Goal: Information Seeking & Learning: Learn about a topic

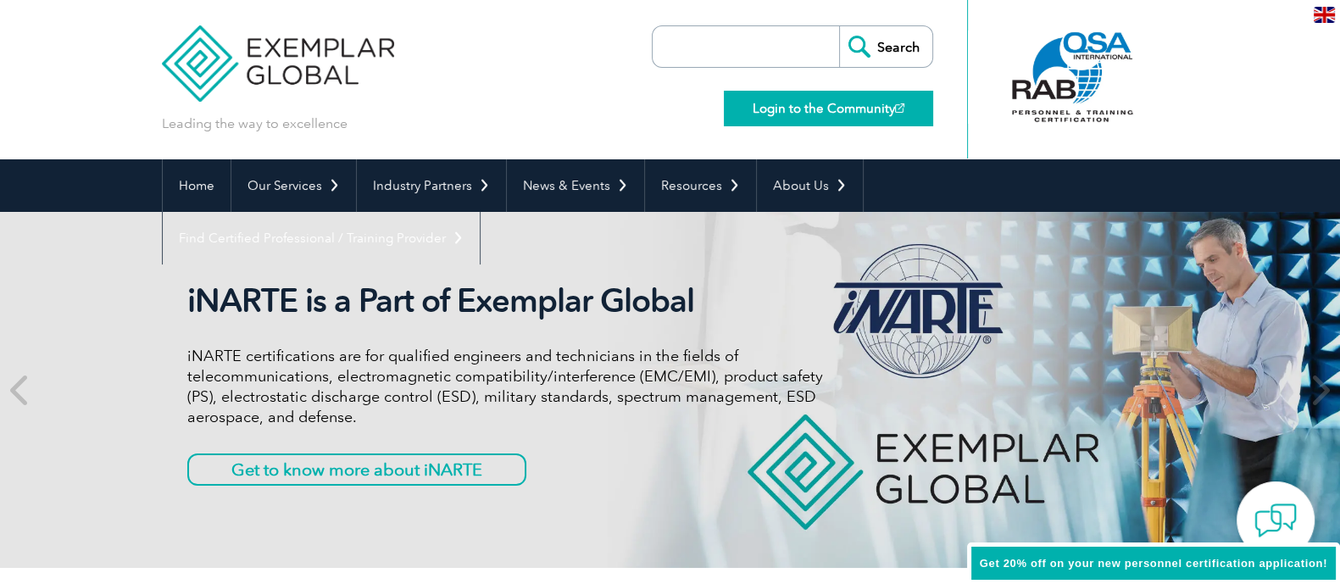
click at [783, 104] on link "Login to the Community" at bounding box center [828, 109] width 209 height 36
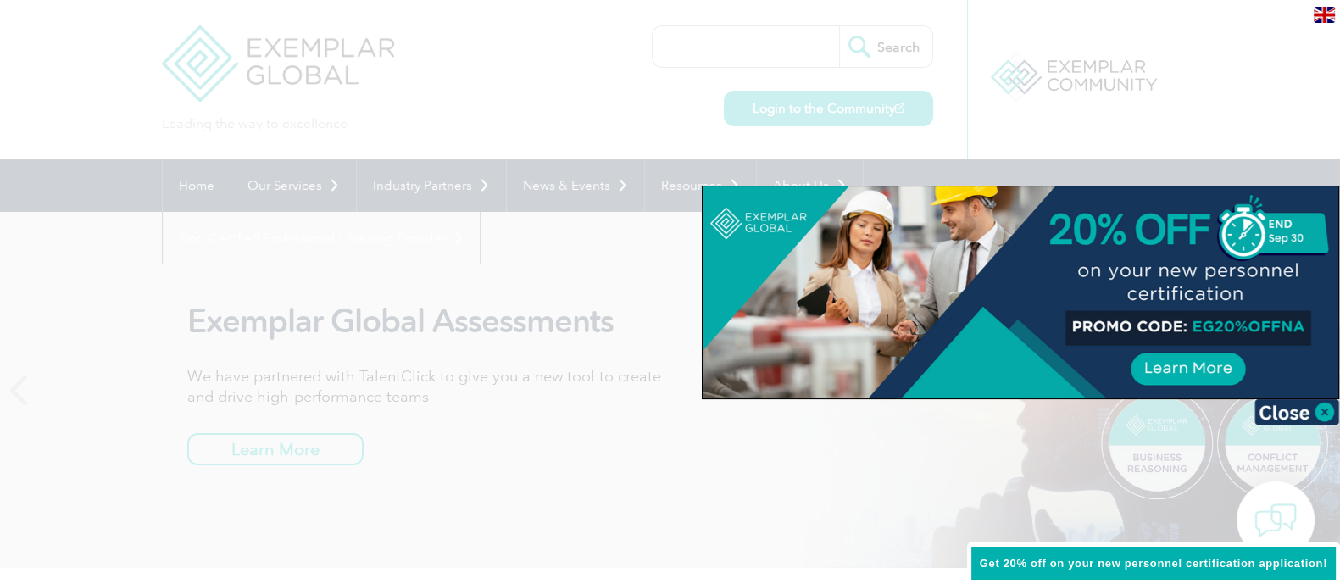
click at [1196, 375] on div at bounding box center [1021, 292] width 636 height 212
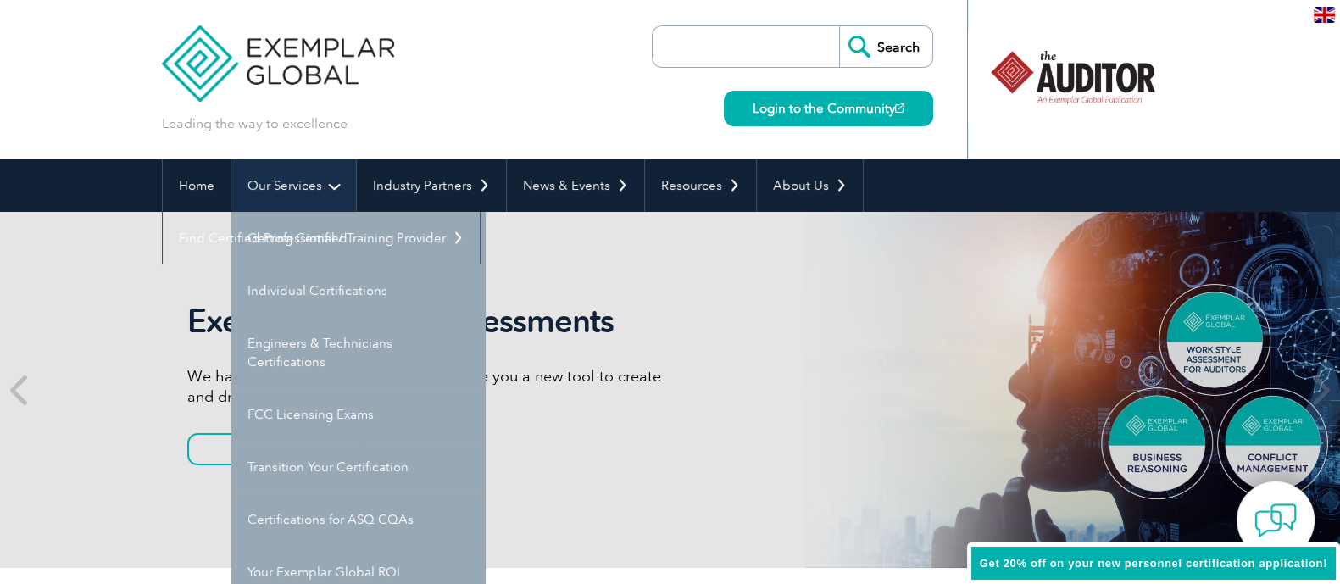
click at [326, 189] on link "Our Services" at bounding box center [293, 185] width 125 height 53
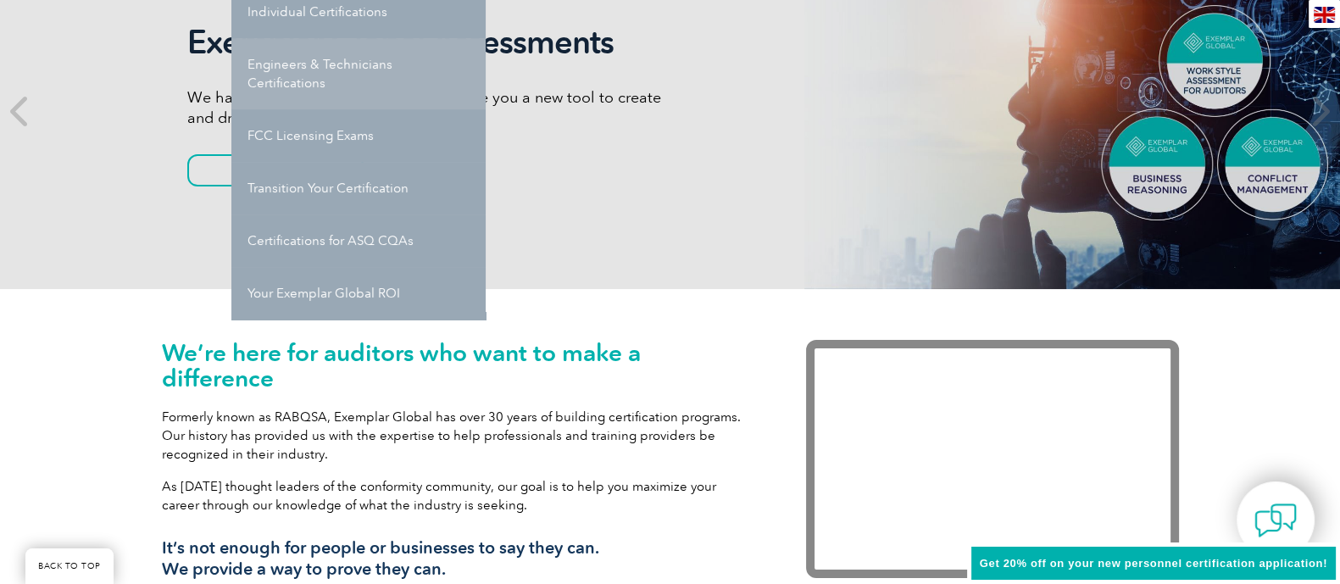
scroll to position [280, 0]
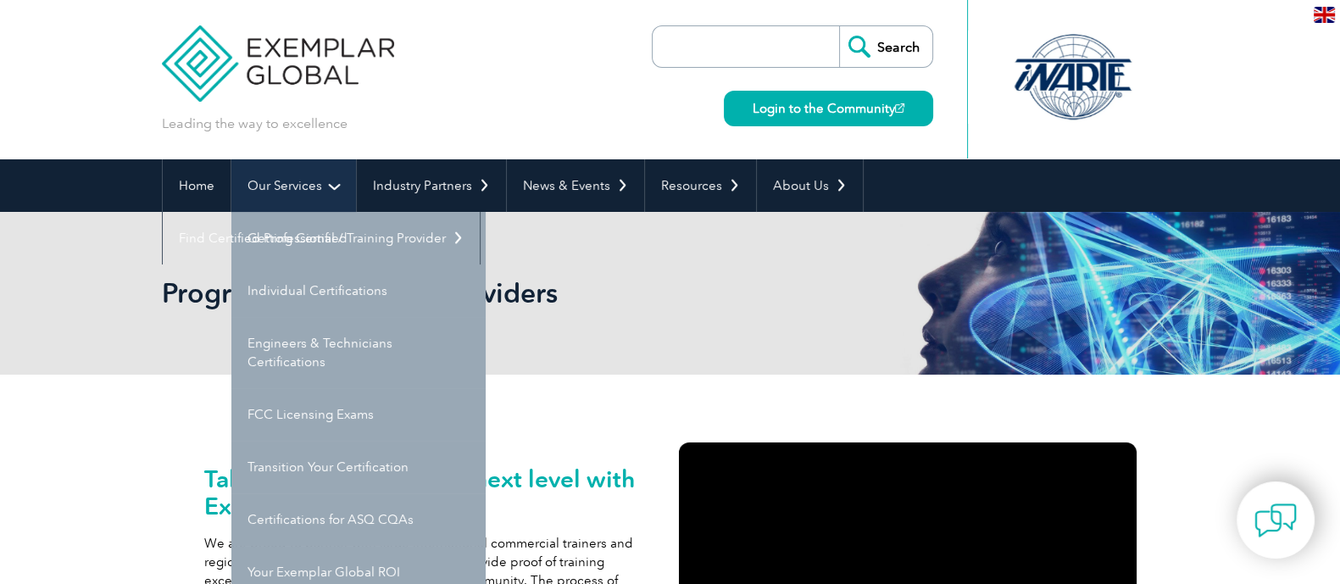
click at [327, 186] on link "Our Services" at bounding box center [293, 185] width 125 height 53
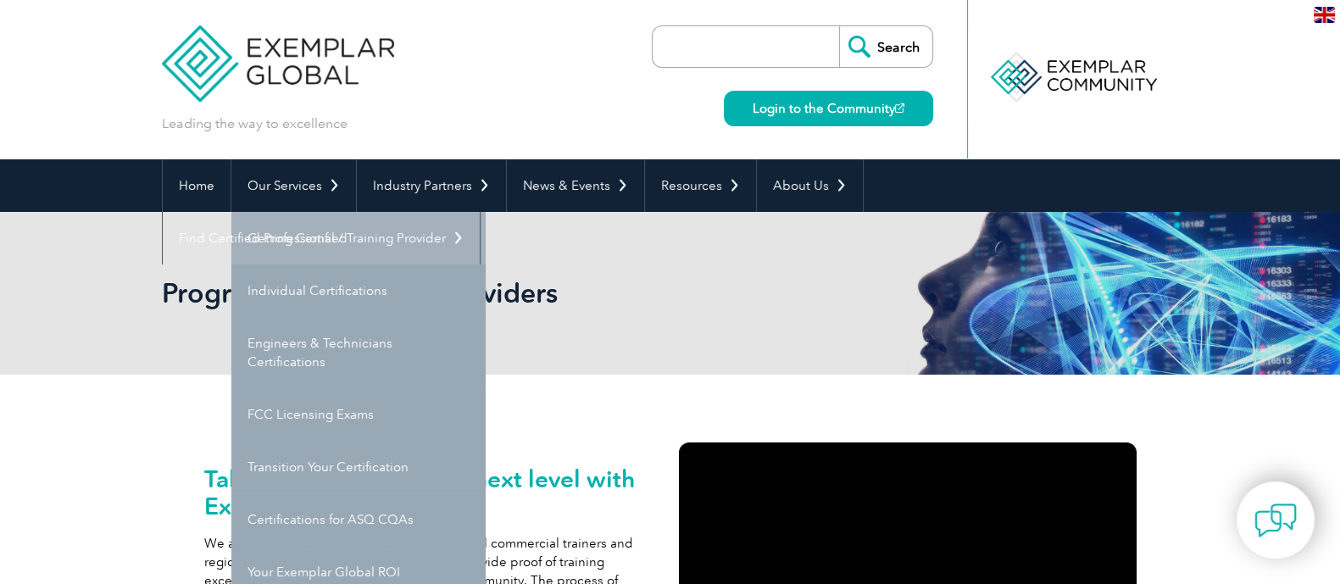
click at [331, 236] on link "Getting Certified" at bounding box center [358, 238] width 254 height 53
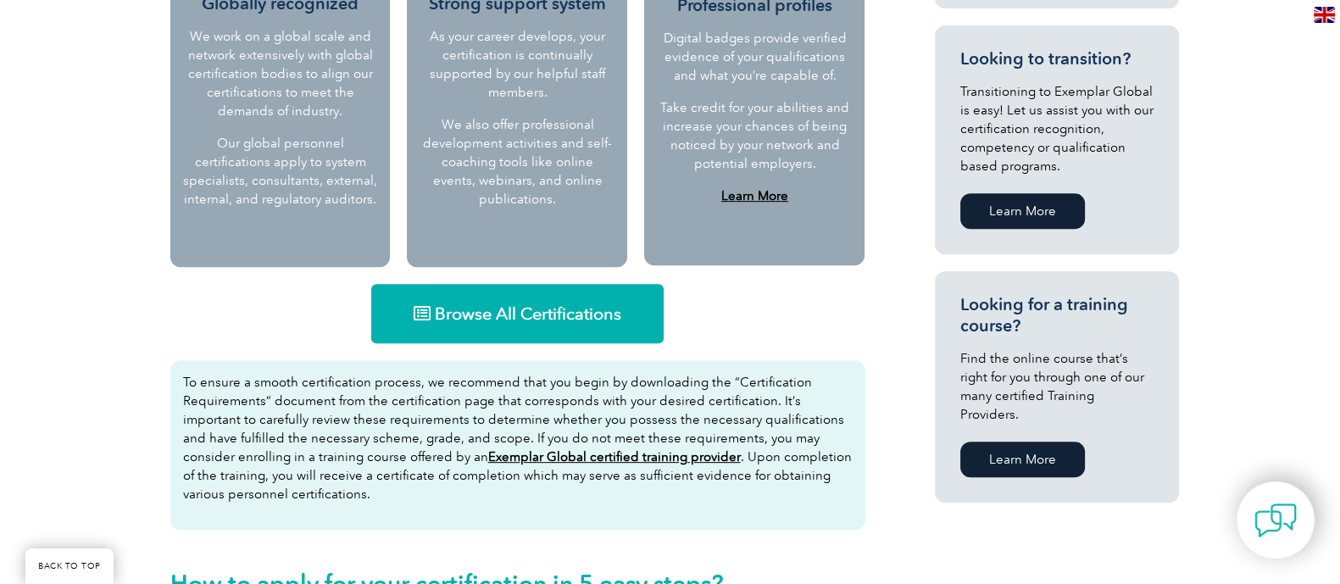
scroll to position [945, 0]
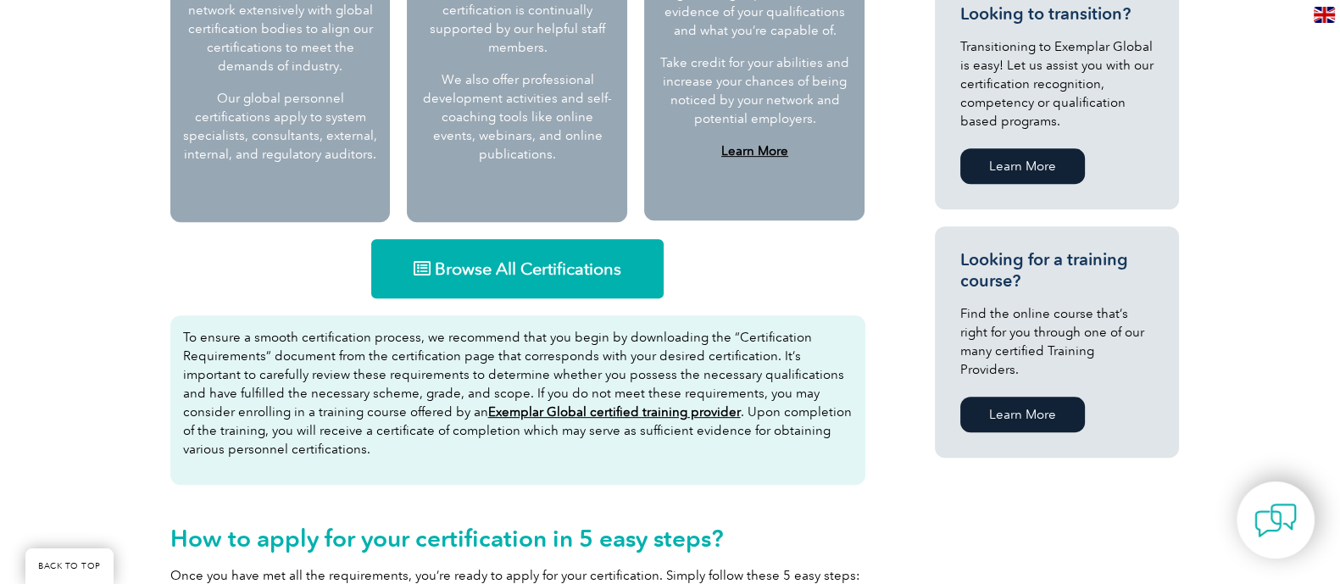
click at [475, 286] on link "Browse All Certifications" at bounding box center [517, 268] width 292 height 59
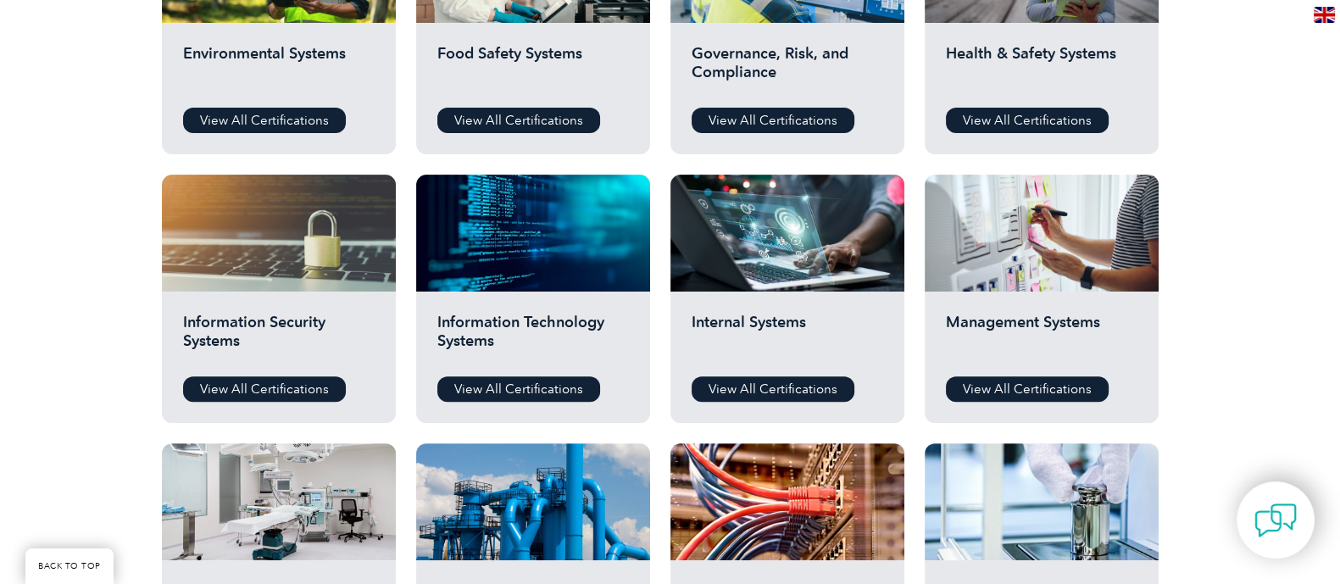
scroll to position [730, 0]
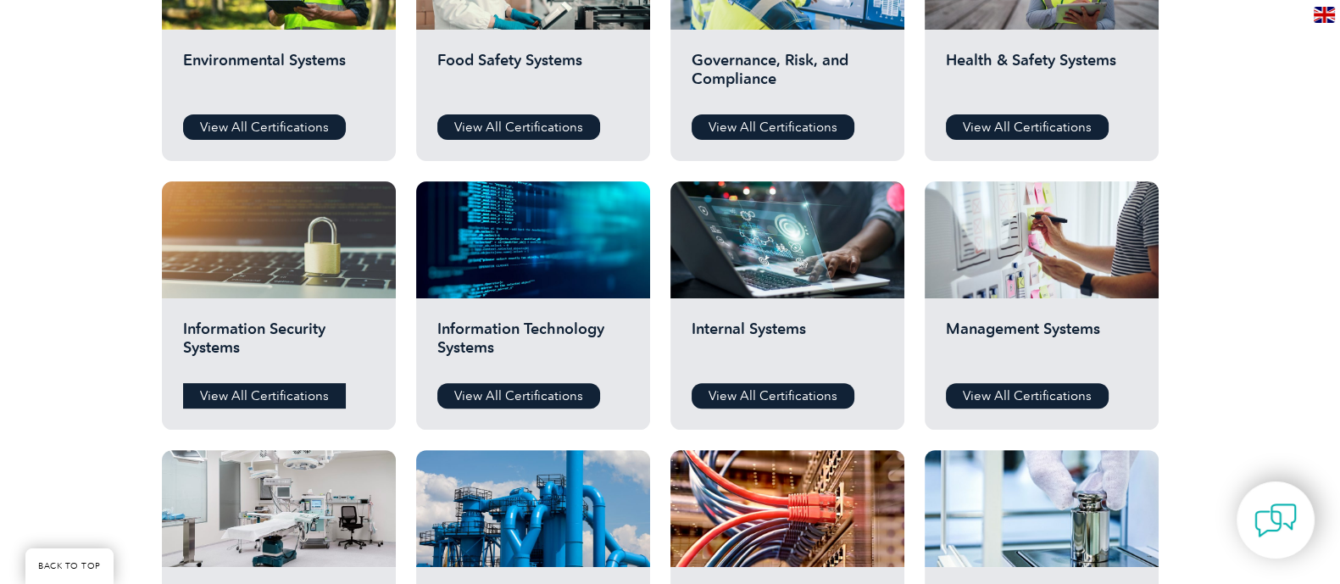
click at [333, 394] on link "View All Certifications" at bounding box center [264, 395] width 163 height 25
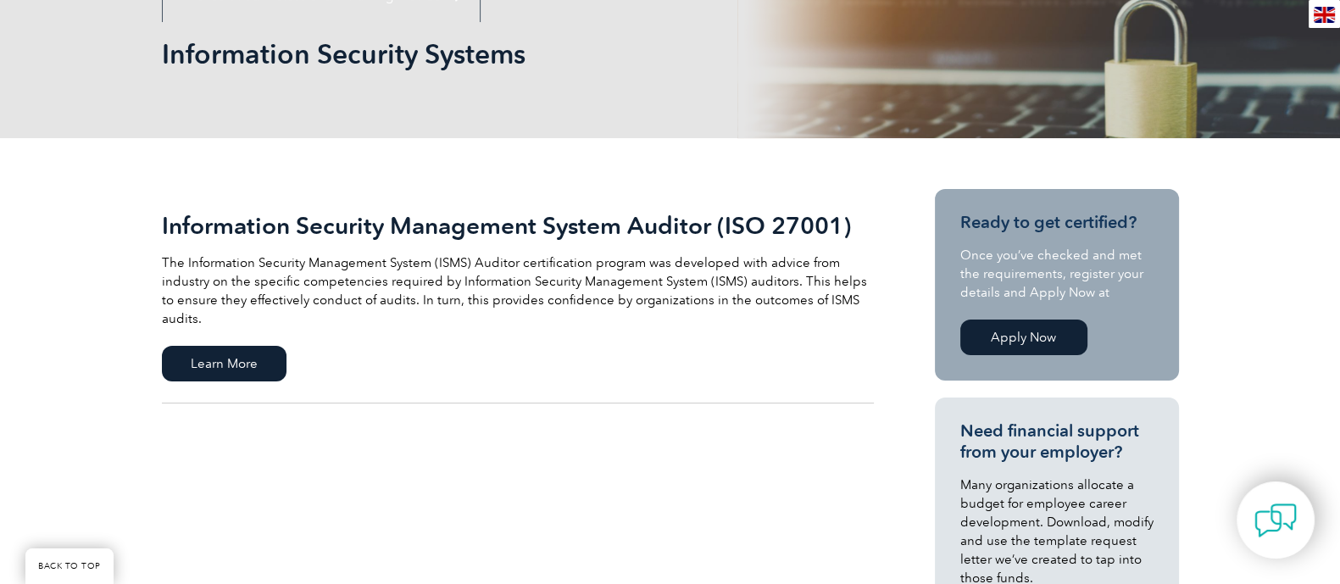
scroll to position [243, 0]
click at [259, 345] on span "Learn More" at bounding box center [224, 363] width 125 height 36
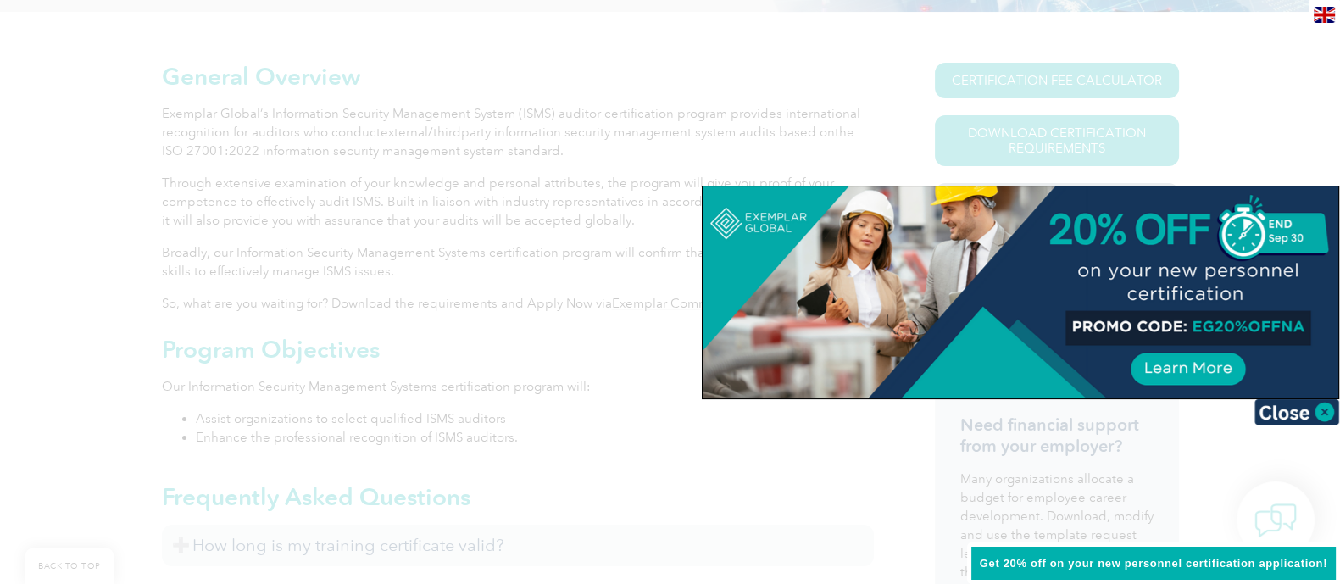
scroll to position [406, 0]
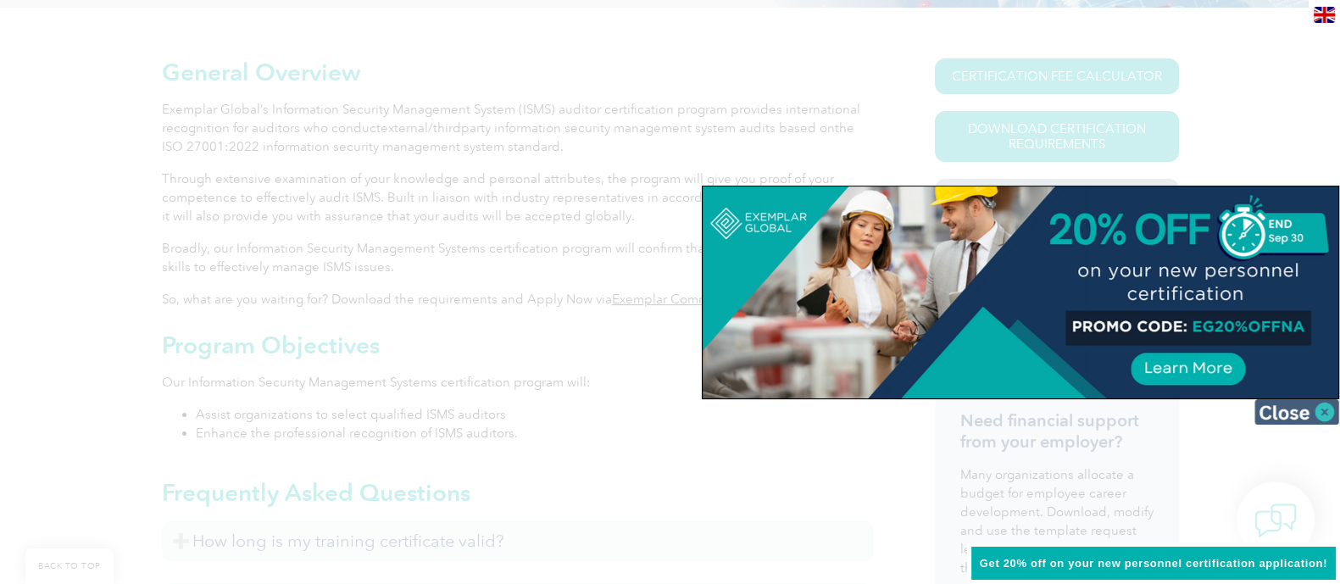
click at [1325, 408] on img at bounding box center [1297, 411] width 85 height 25
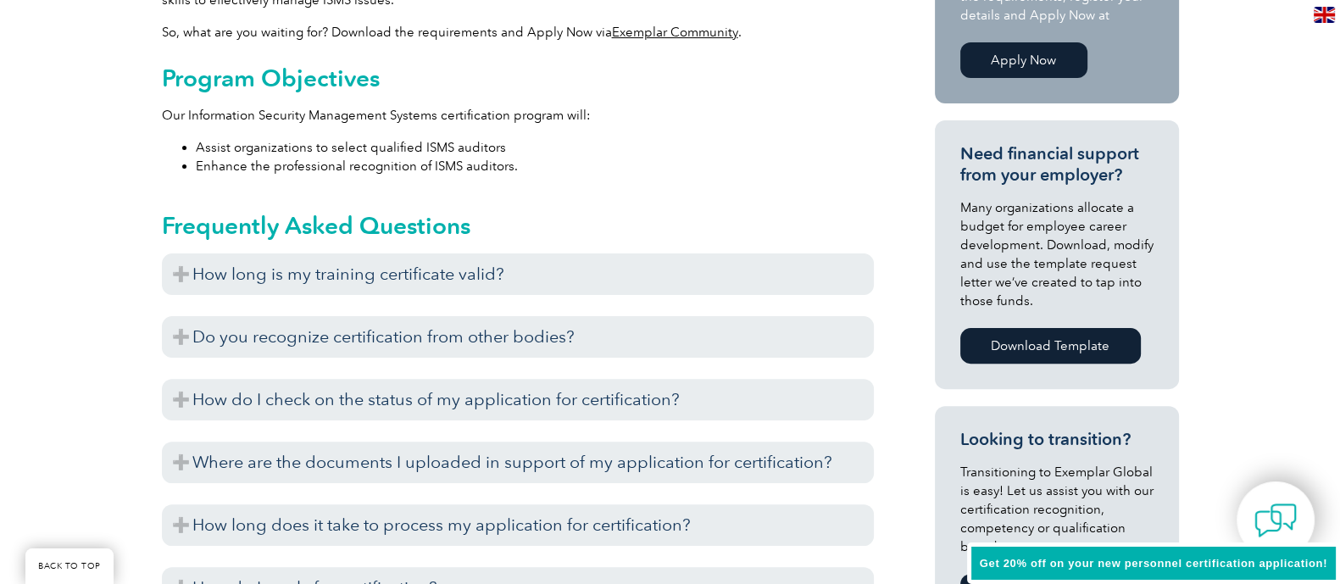
scroll to position [676, 0]
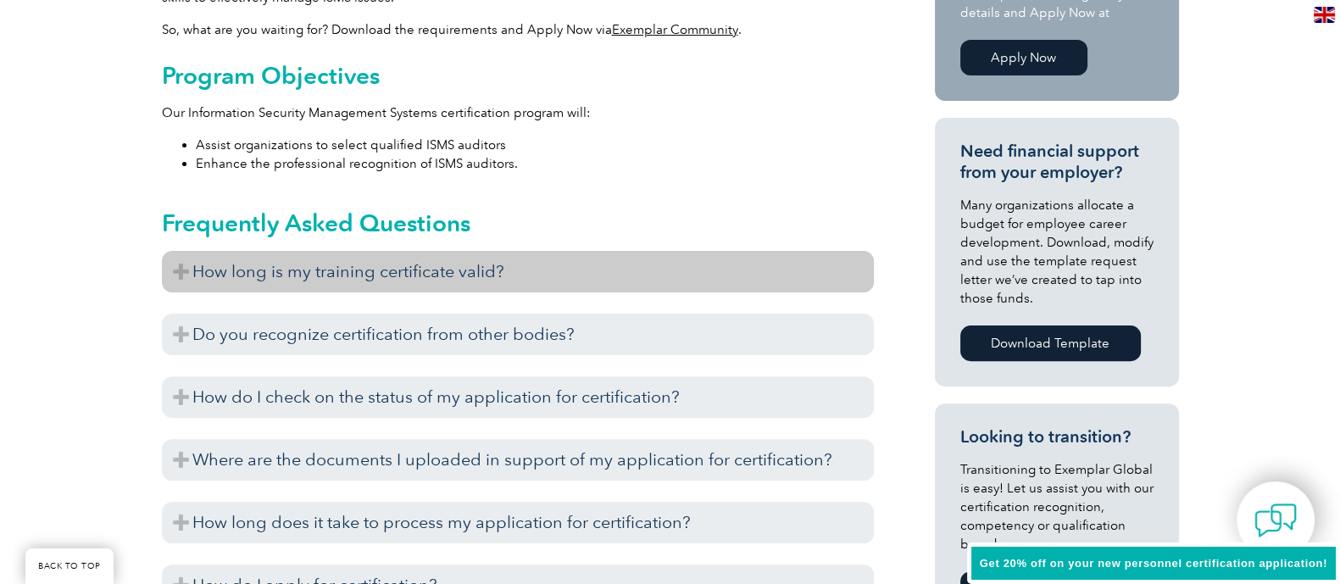
click at [466, 271] on h3 "How long is my training certificate valid?" at bounding box center [518, 272] width 712 height 42
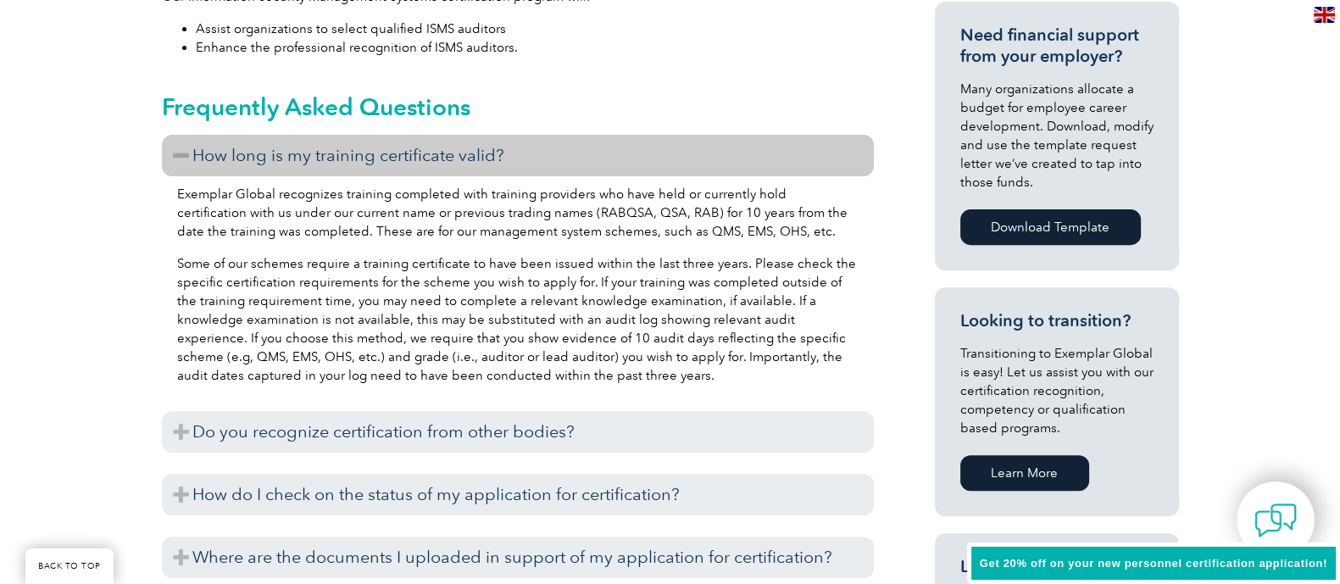
scroll to position [792, 0]
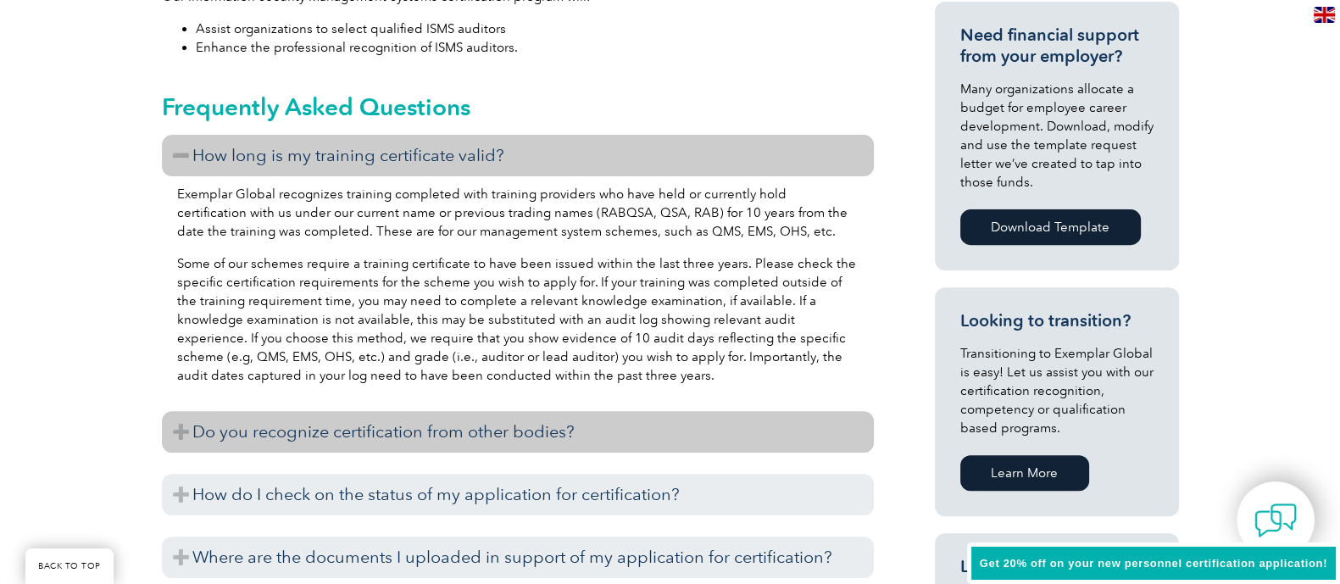
click at [537, 431] on h3 "Do you recognize certification from other bodies?" at bounding box center [518, 432] width 712 height 42
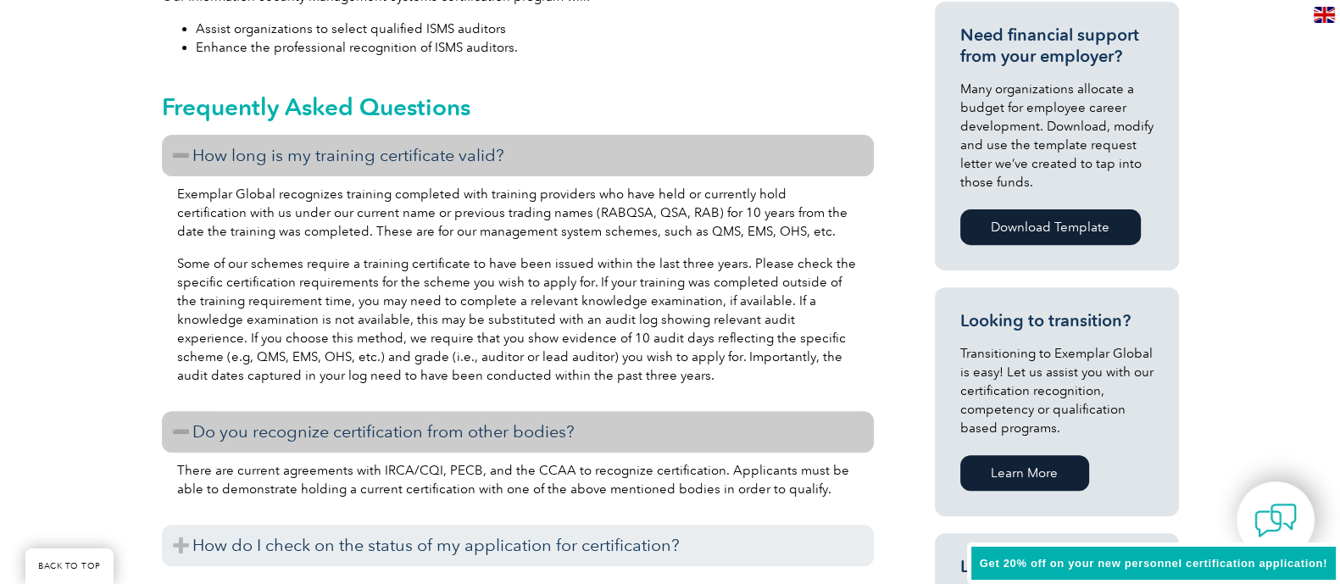
scroll to position [977, 0]
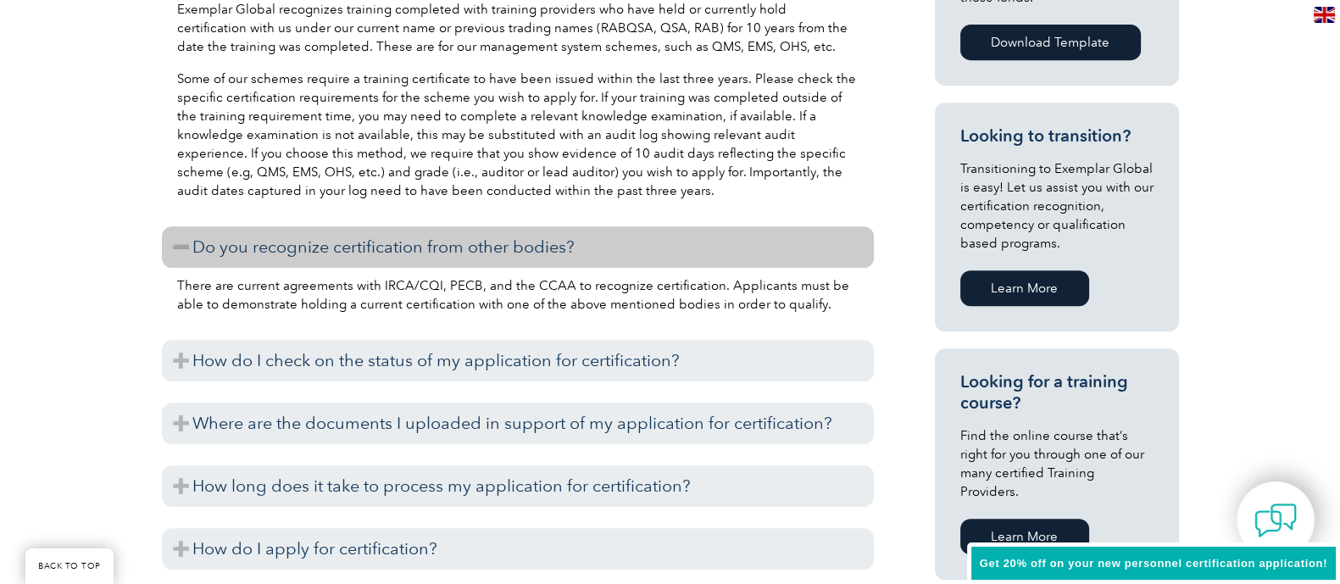
click at [525, 385] on div "You can check on the status of your application for certification via our Exemp…" at bounding box center [518, 385] width 712 height 8
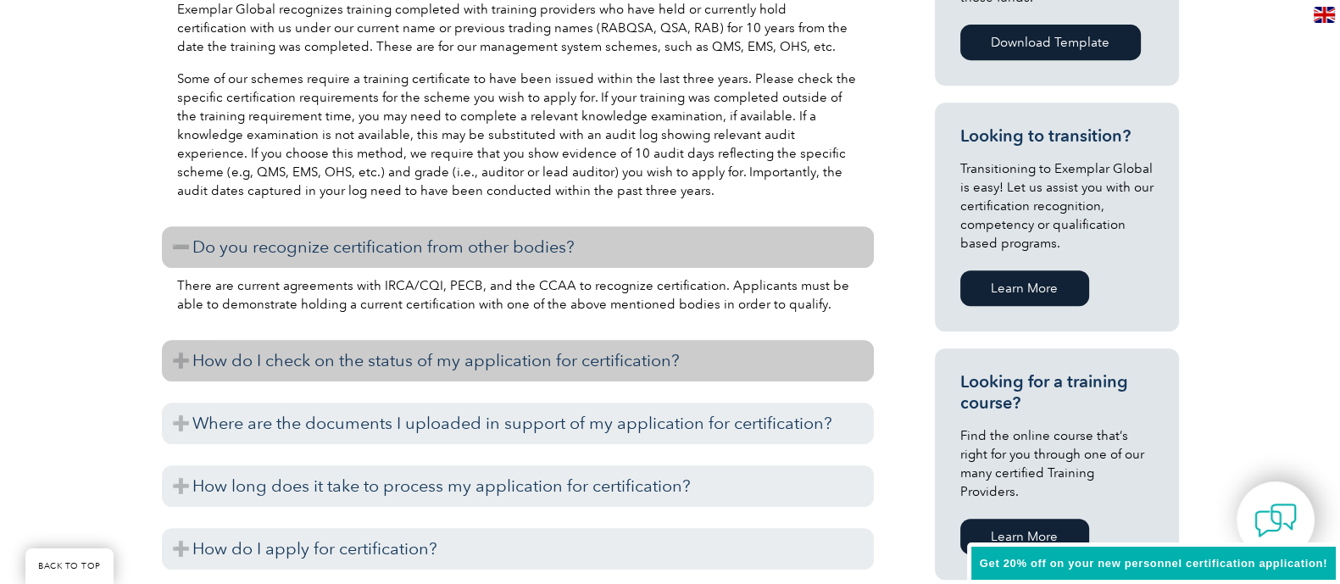
click at [525, 375] on h3 "How do I check on the status of my application for certification?" at bounding box center [518, 361] width 712 height 42
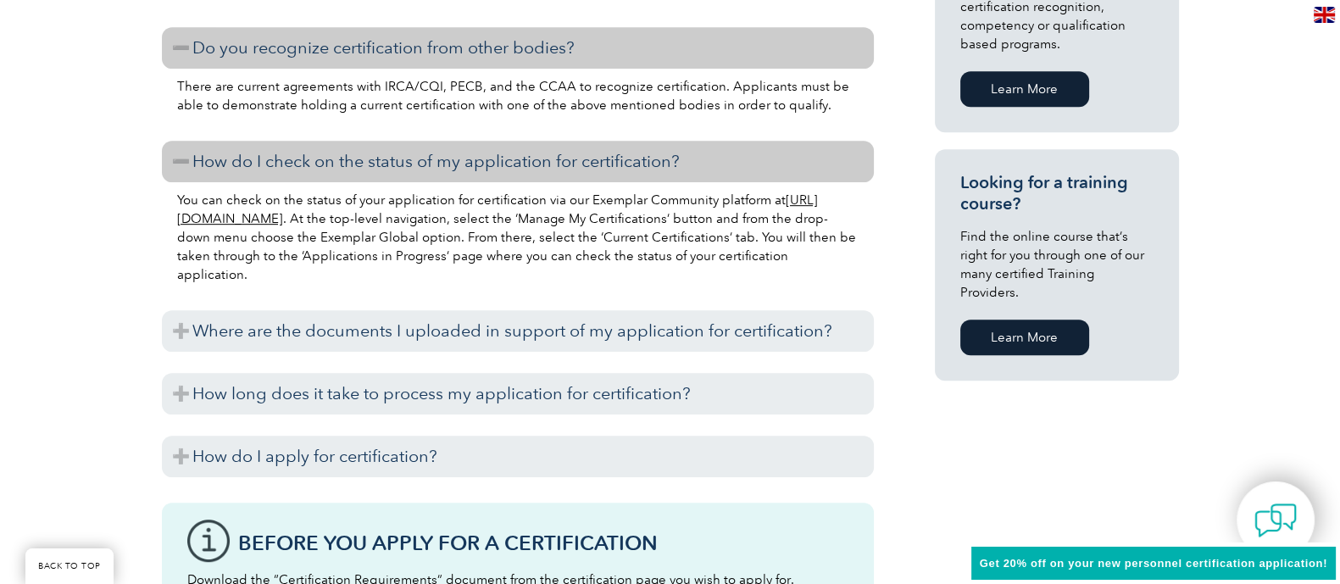
scroll to position [1177, 0]
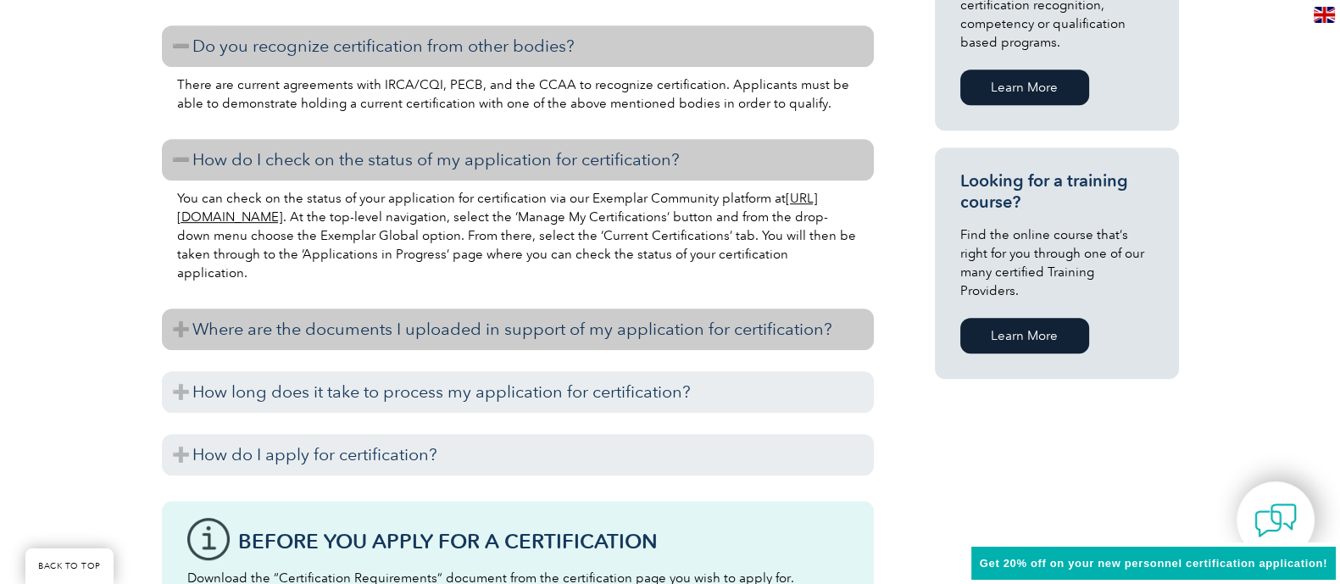
click at [518, 338] on h3 "Where are the documents I uploaded in support of my application for certificati…" at bounding box center [518, 330] width 712 height 42
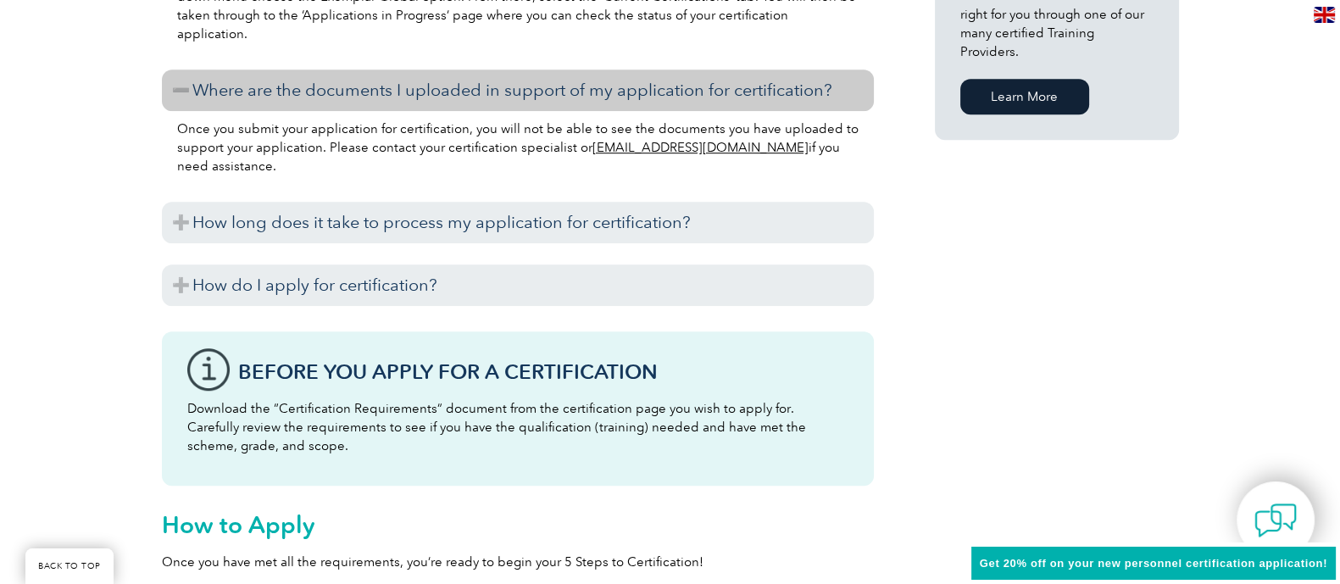
scroll to position [1419, 0]
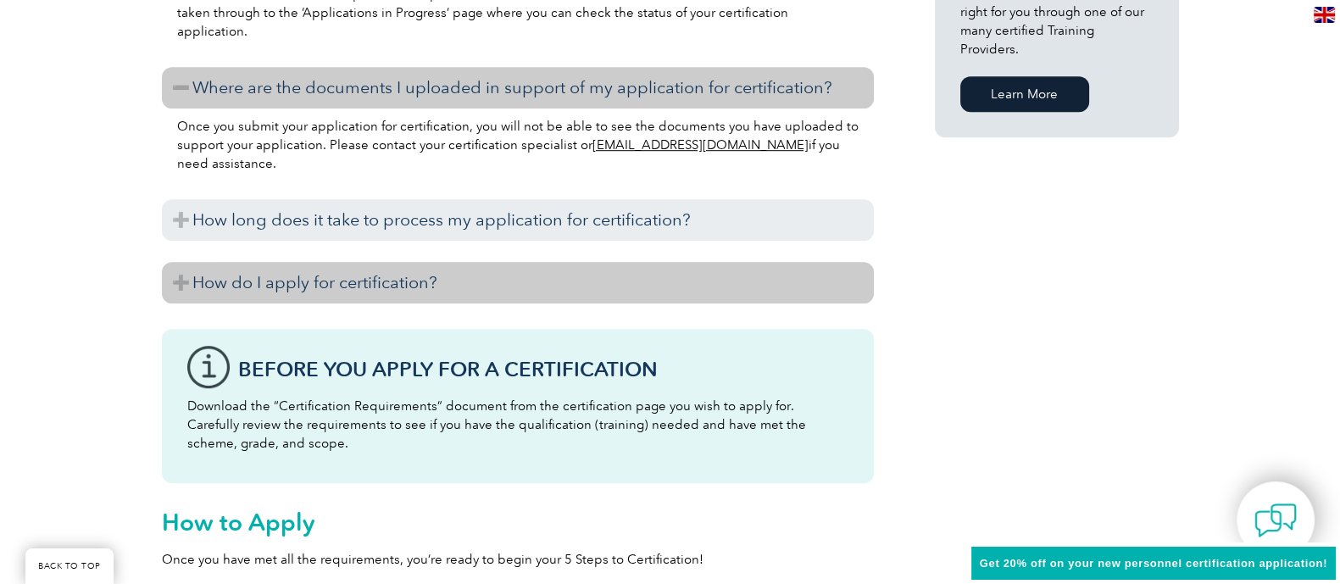
click at [469, 273] on h3 "How do I apply for certification?" at bounding box center [518, 283] width 712 height 42
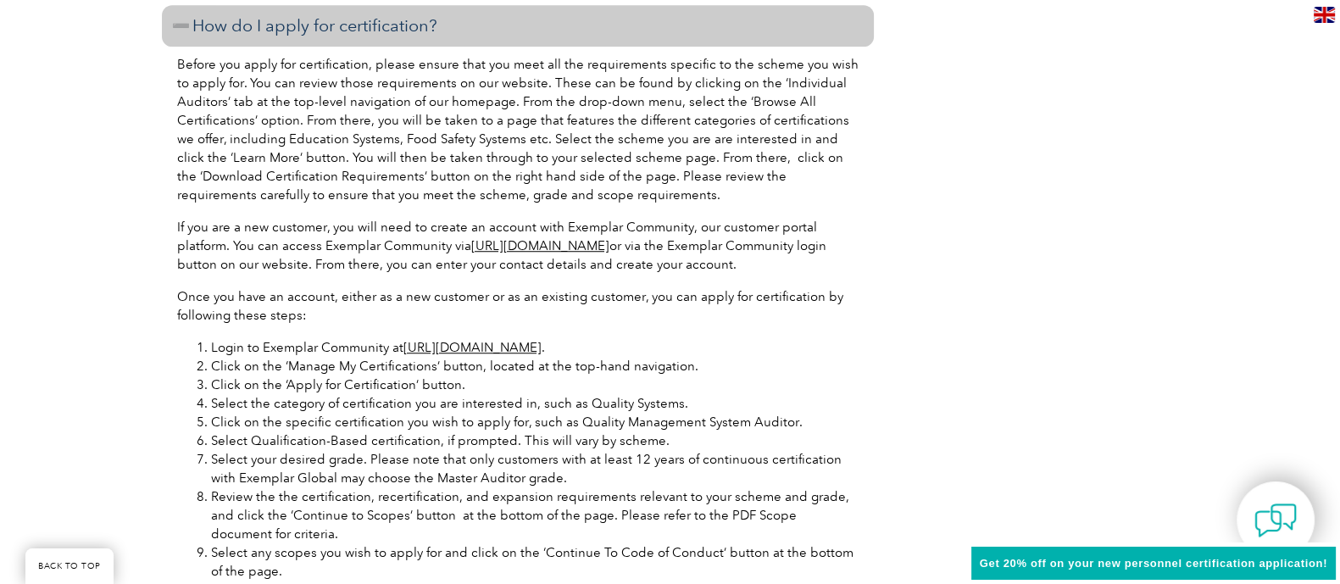
scroll to position [1675, 0]
click at [521, 342] on link "https://community.exemplarglobal.org/" at bounding box center [472, 348] width 138 height 15
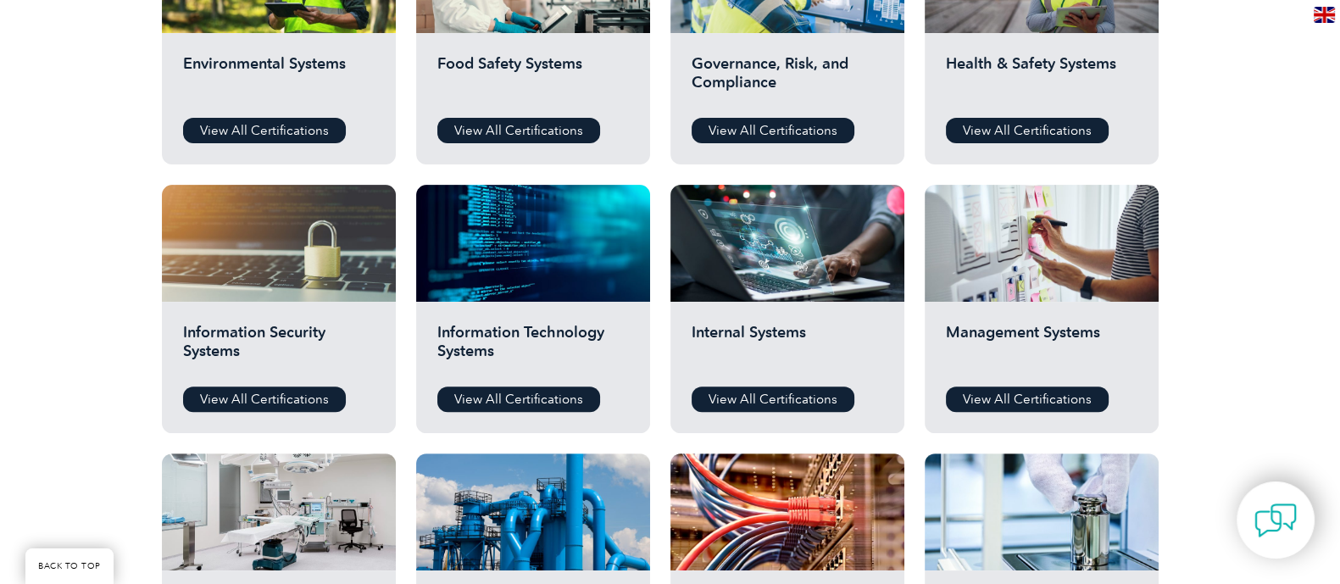
scroll to position [720, 0]
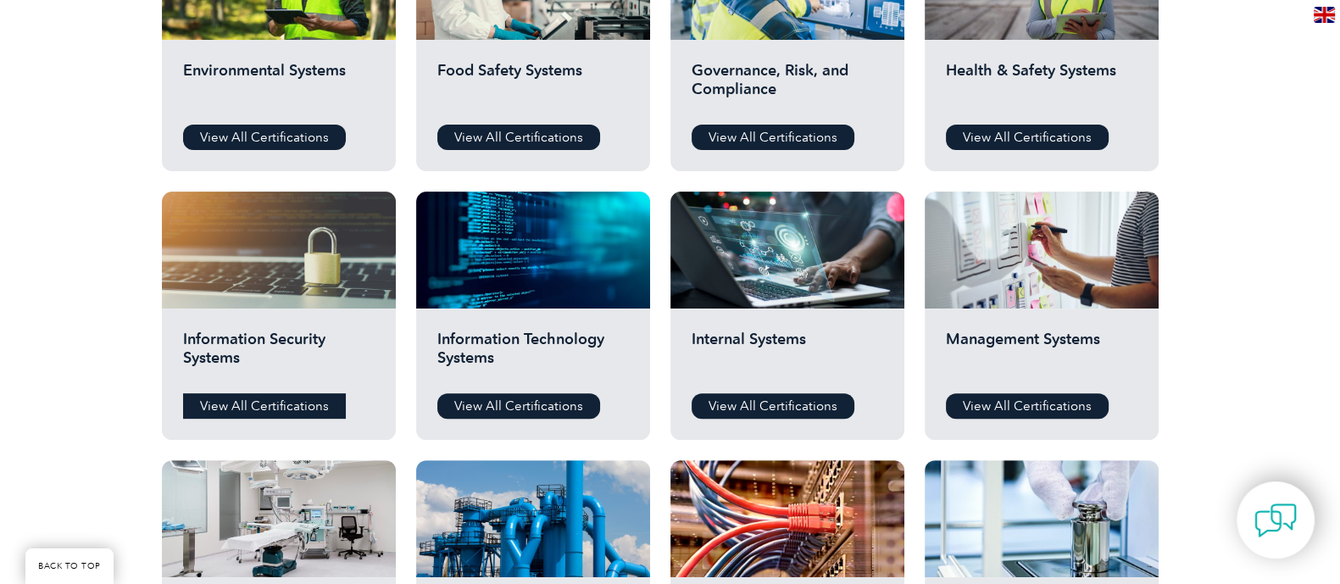
click at [234, 404] on link "View All Certifications" at bounding box center [264, 405] width 163 height 25
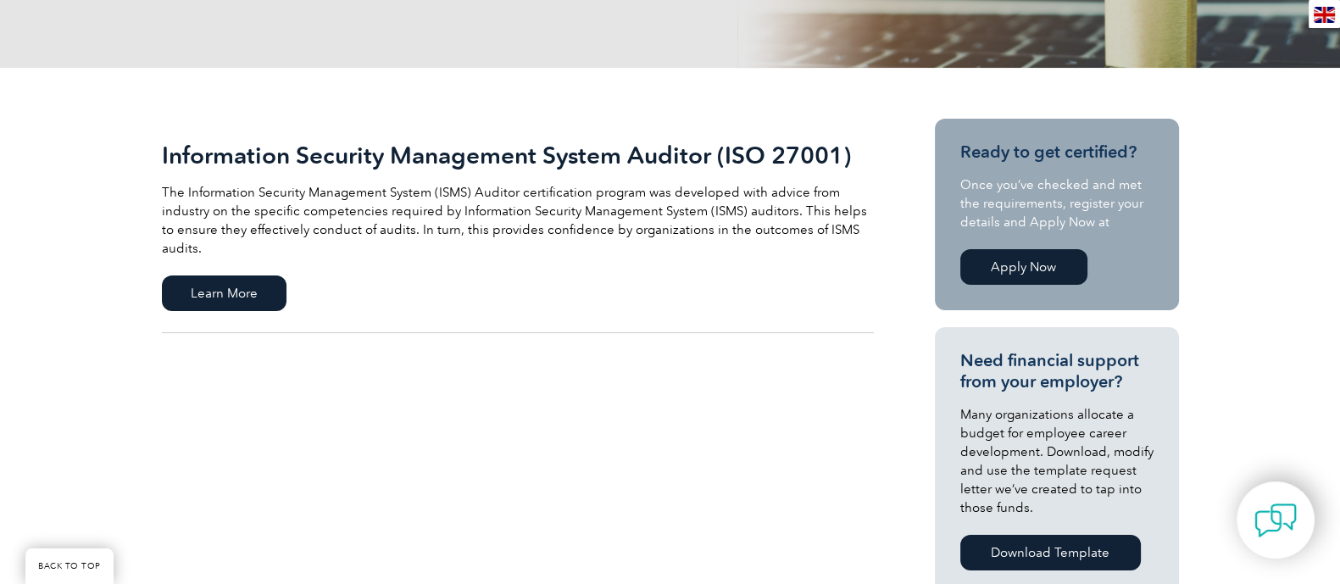
scroll to position [301, 0]
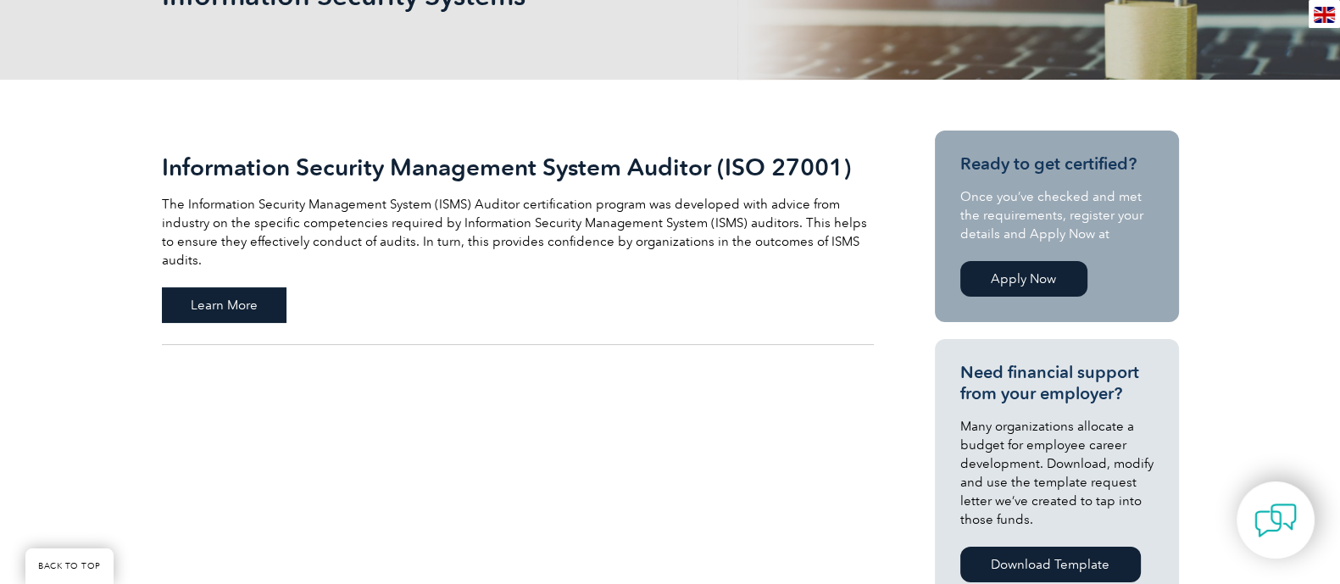
click at [212, 294] on span "Learn More" at bounding box center [224, 305] width 125 height 36
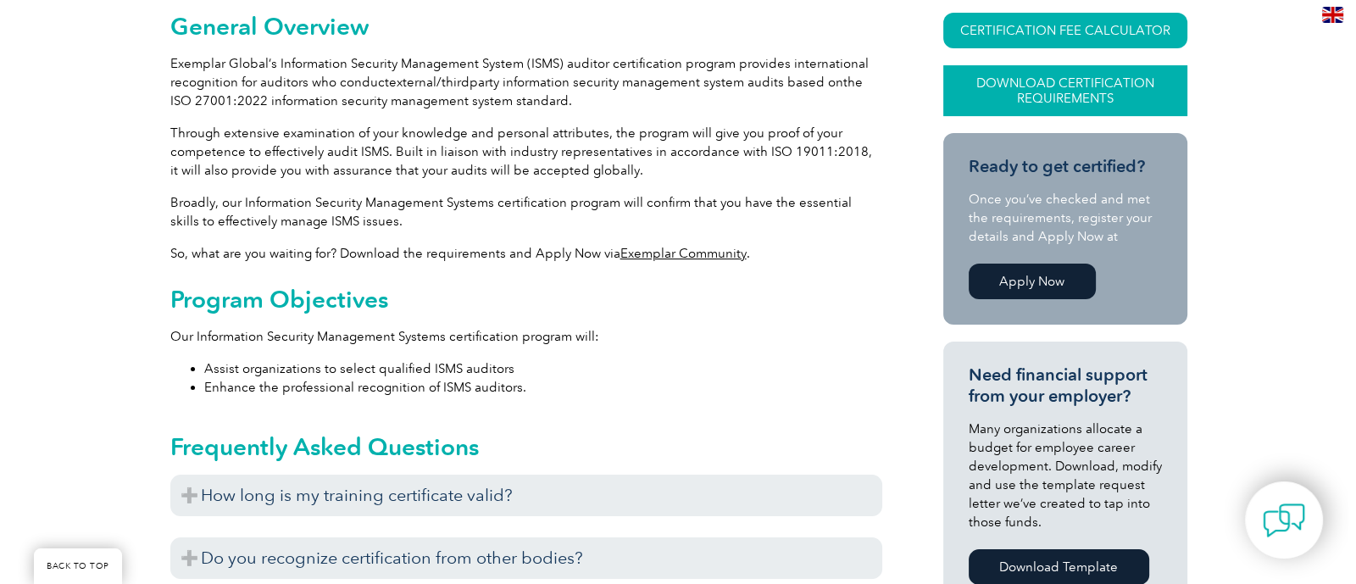
scroll to position [453, 0]
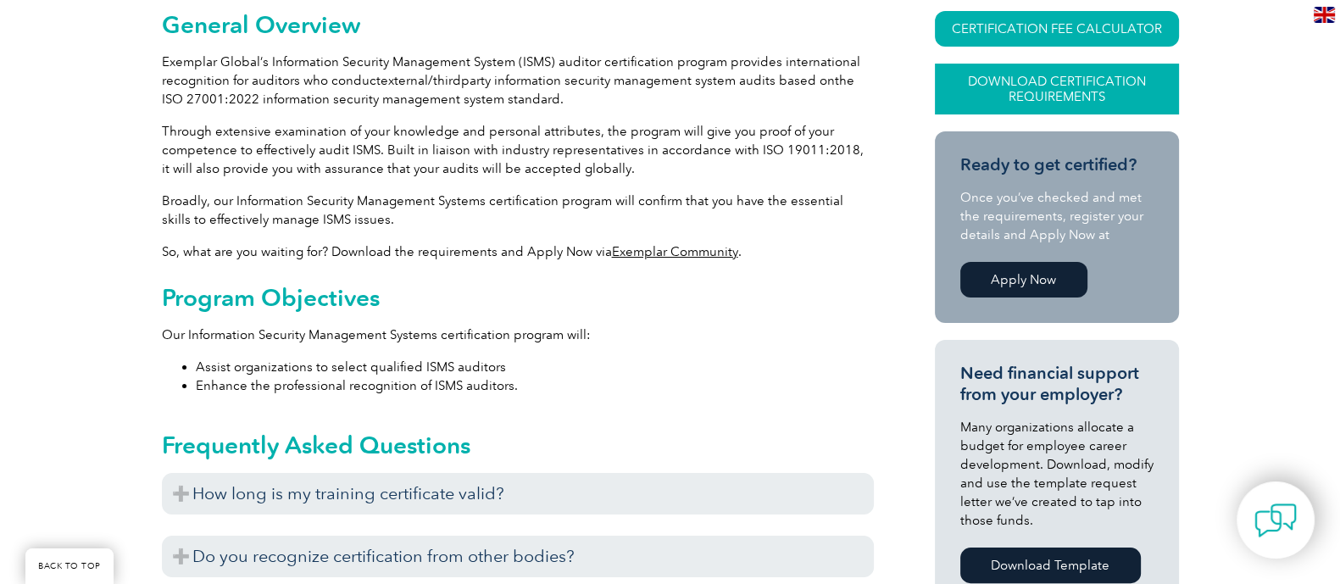
click at [1021, 75] on link "Download Certification Requirements" at bounding box center [1057, 89] width 244 height 51
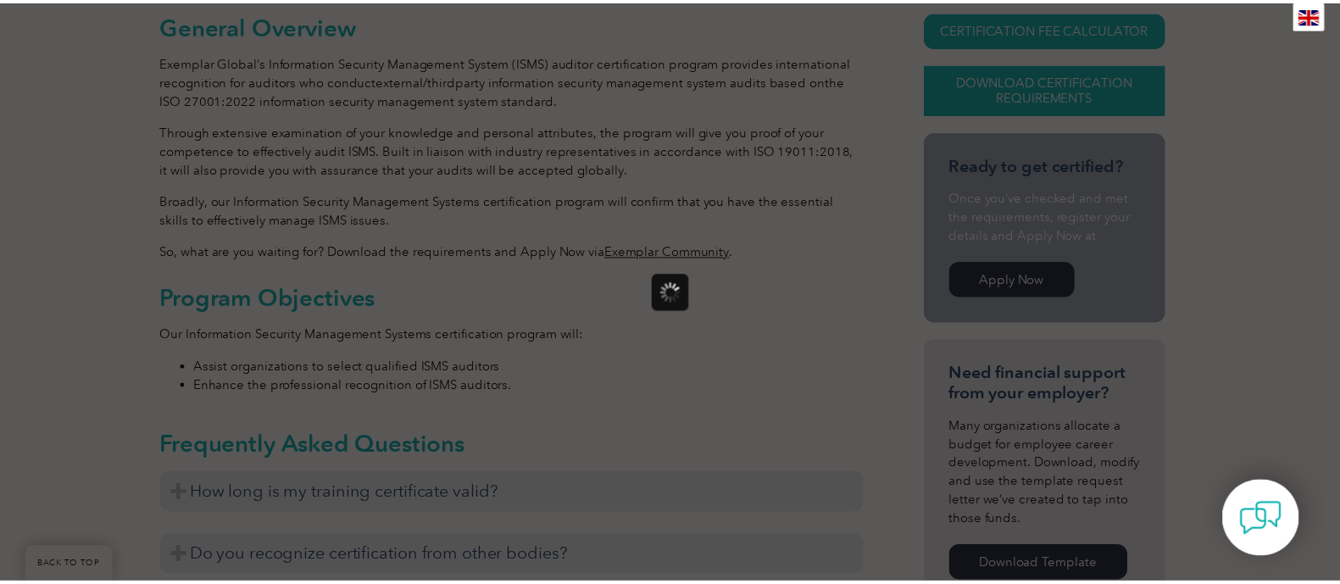
scroll to position [0, 0]
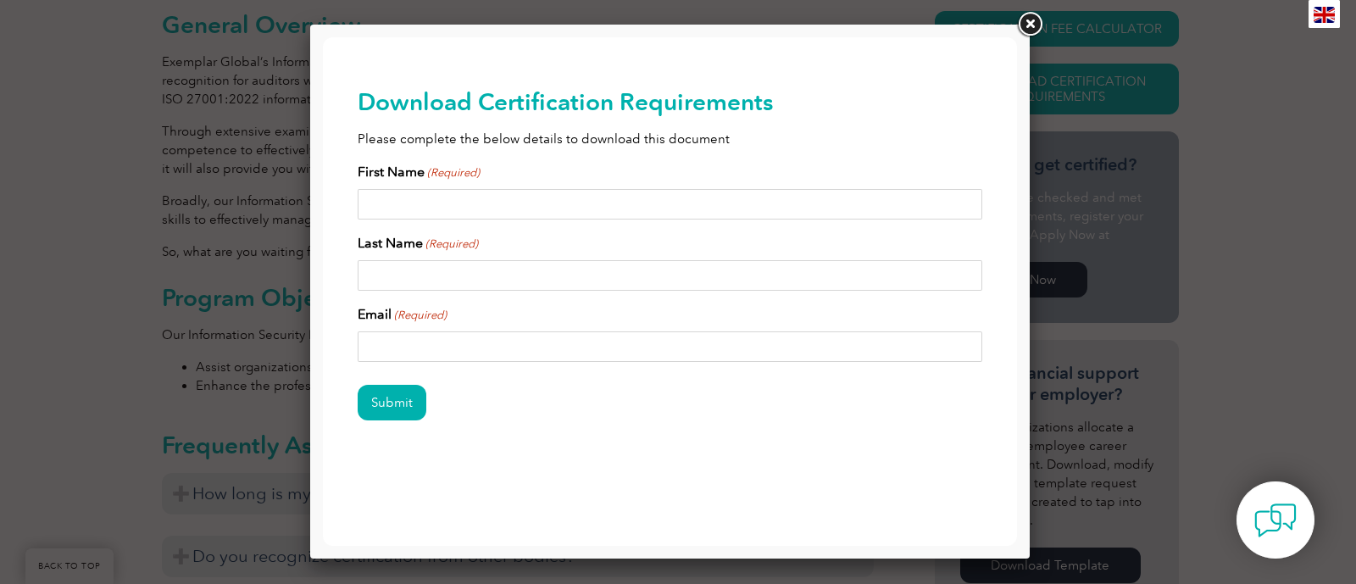
click at [1025, 22] on link at bounding box center [1030, 24] width 31 height 31
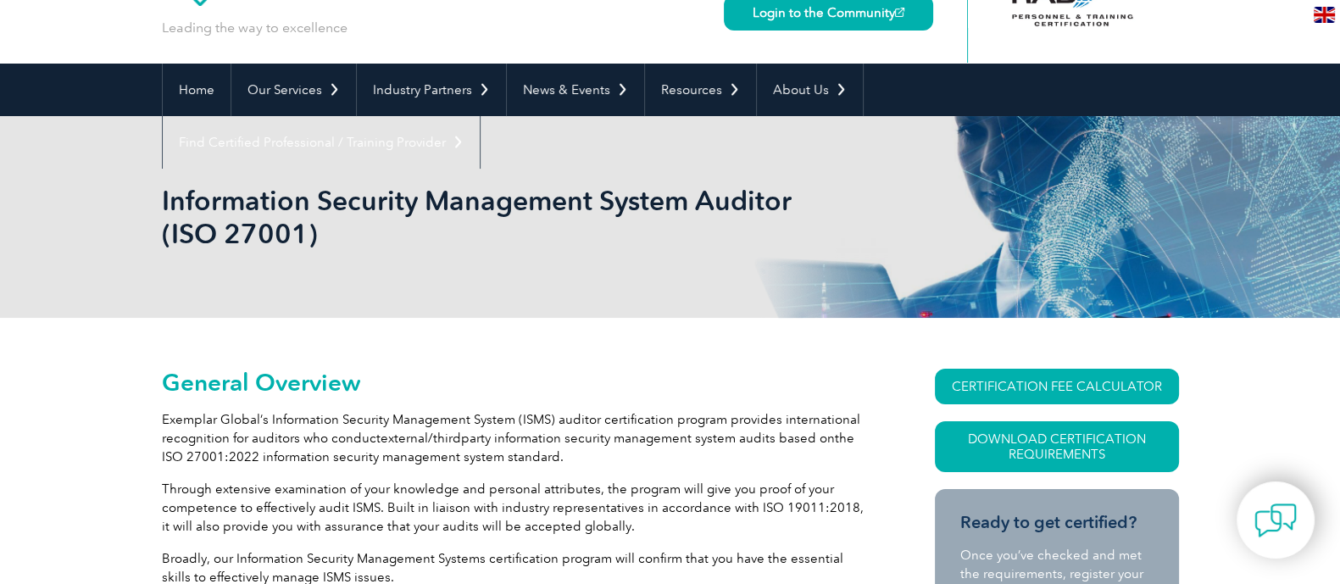
scroll to position [92, 0]
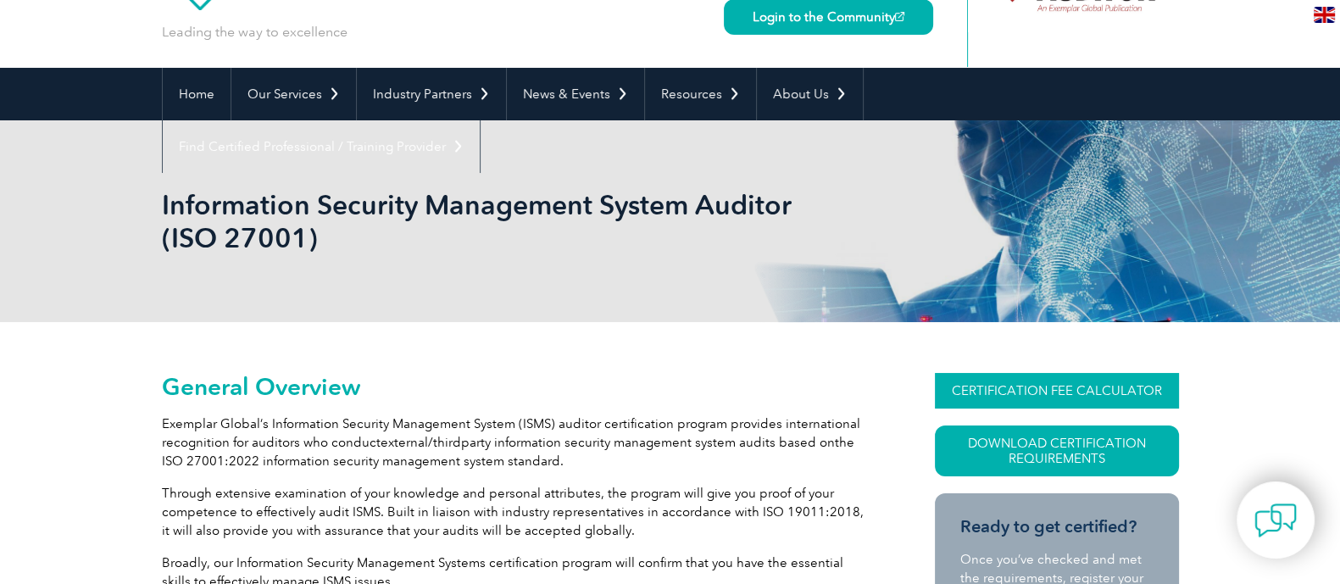
click at [983, 388] on link "CERTIFICATION FEE CALCULATOR" at bounding box center [1057, 391] width 244 height 36
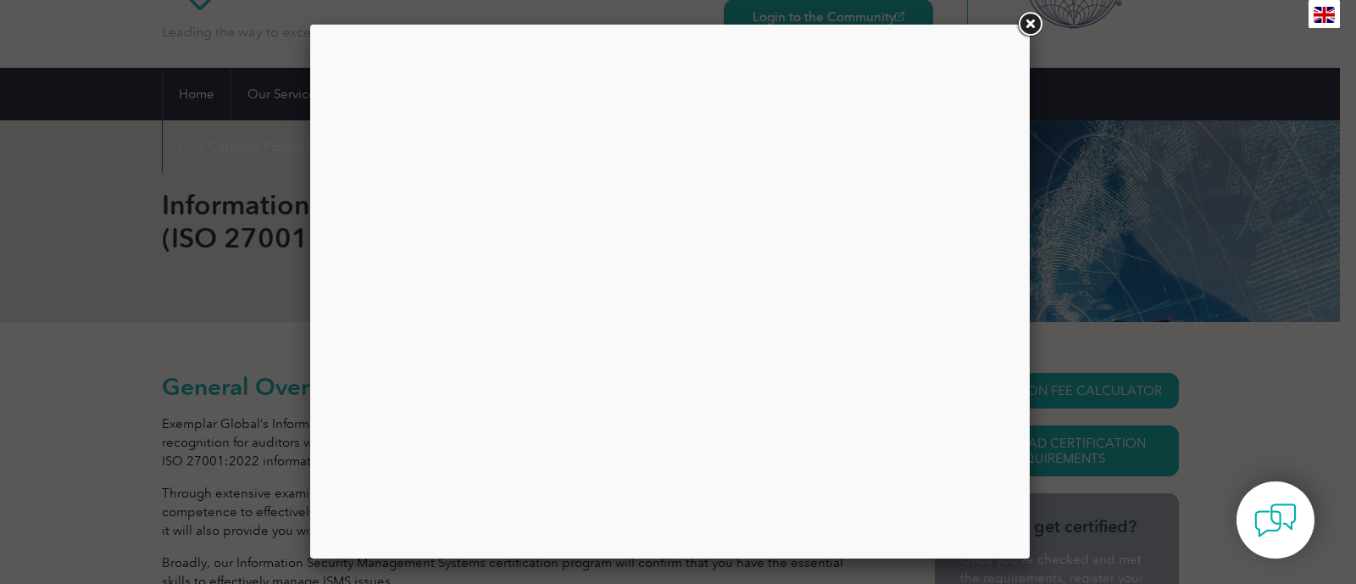
click at [1028, 22] on link at bounding box center [1030, 24] width 31 height 31
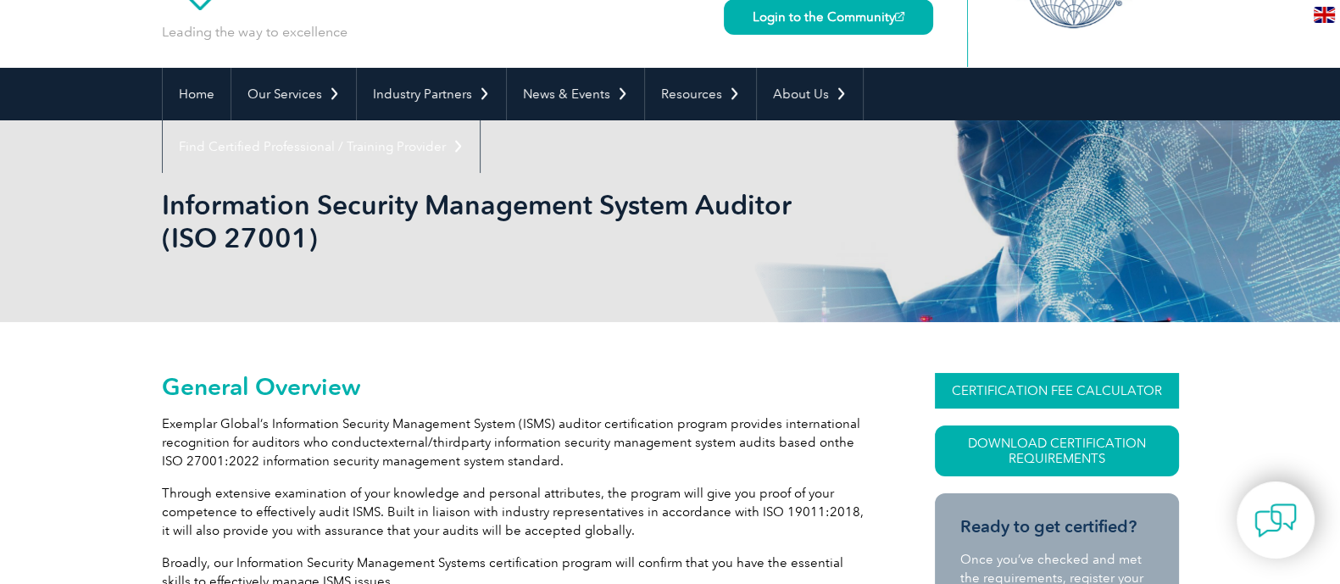
click at [1101, 386] on link "CERTIFICATION FEE CALCULATOR" at bounding box center [1057, 391] width 244 height 36
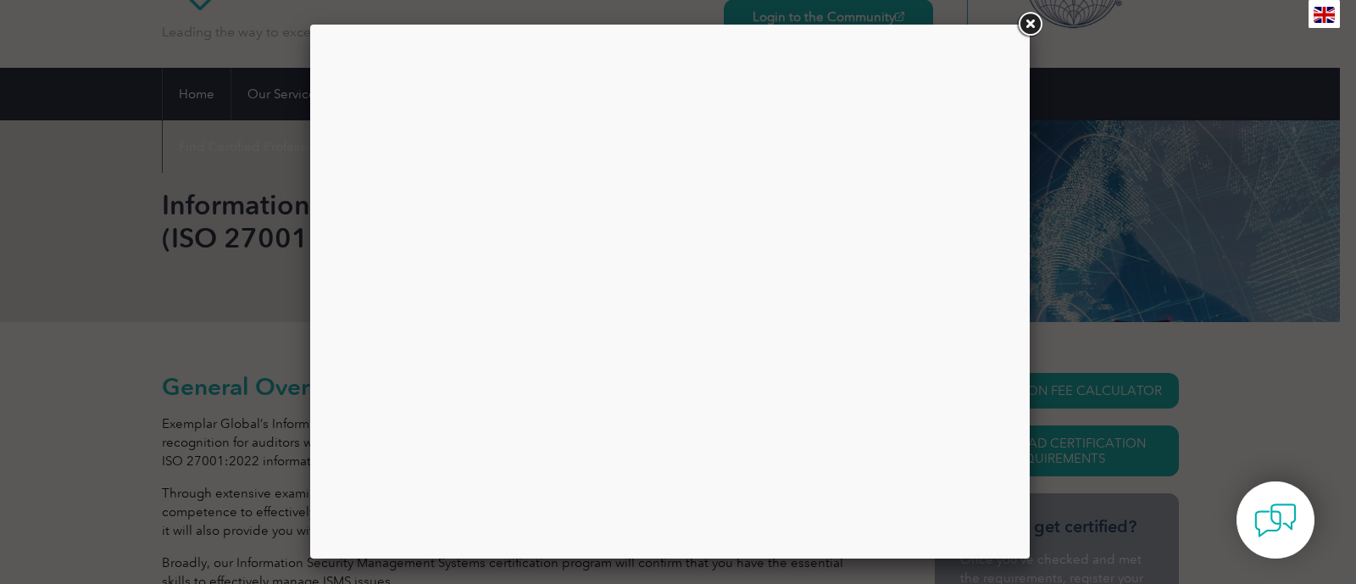
click at [1023, 20] on link at bounding box center [1030, 24] width 31 height 31
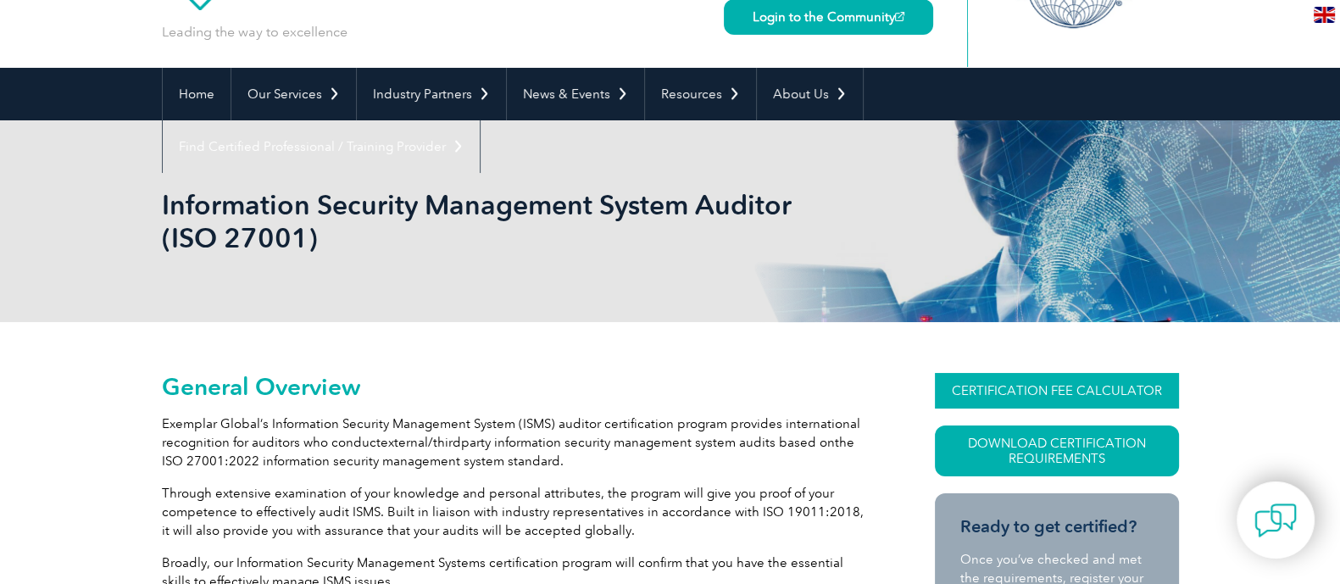
click at [1070, 396] on link "CERTIFICATION FEE CALCULATOR" at bounding box center [1057, 391] width 244 height 36
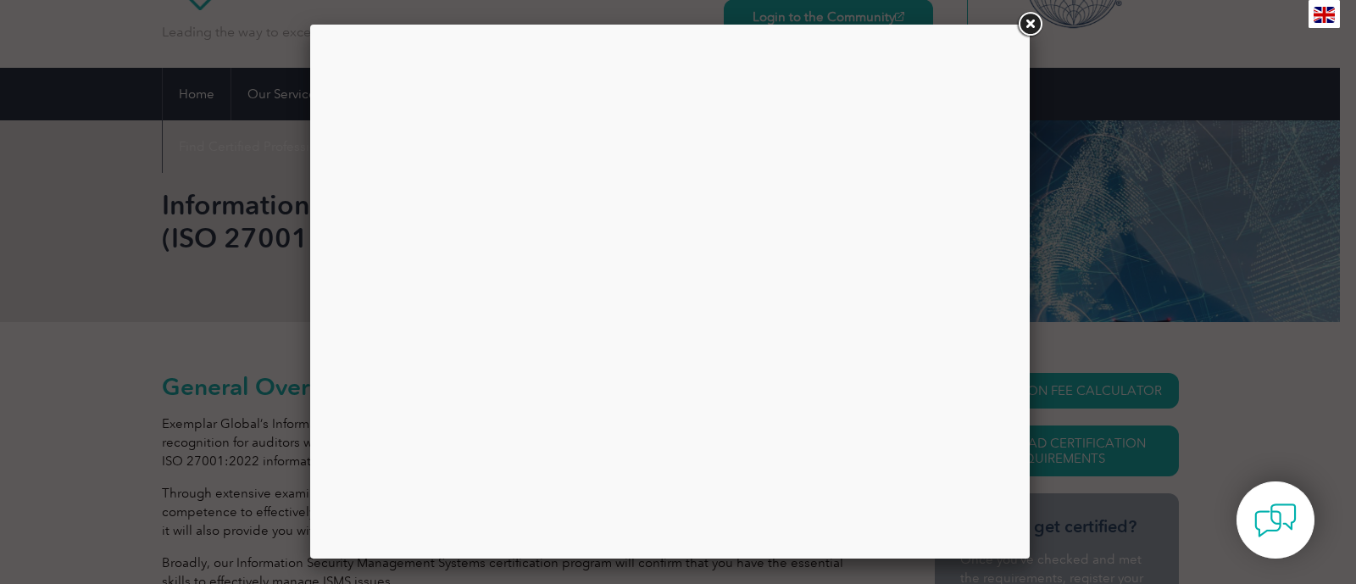
click at [1026, 17] on link at bounding box center [1030, 24] width 31 height 31
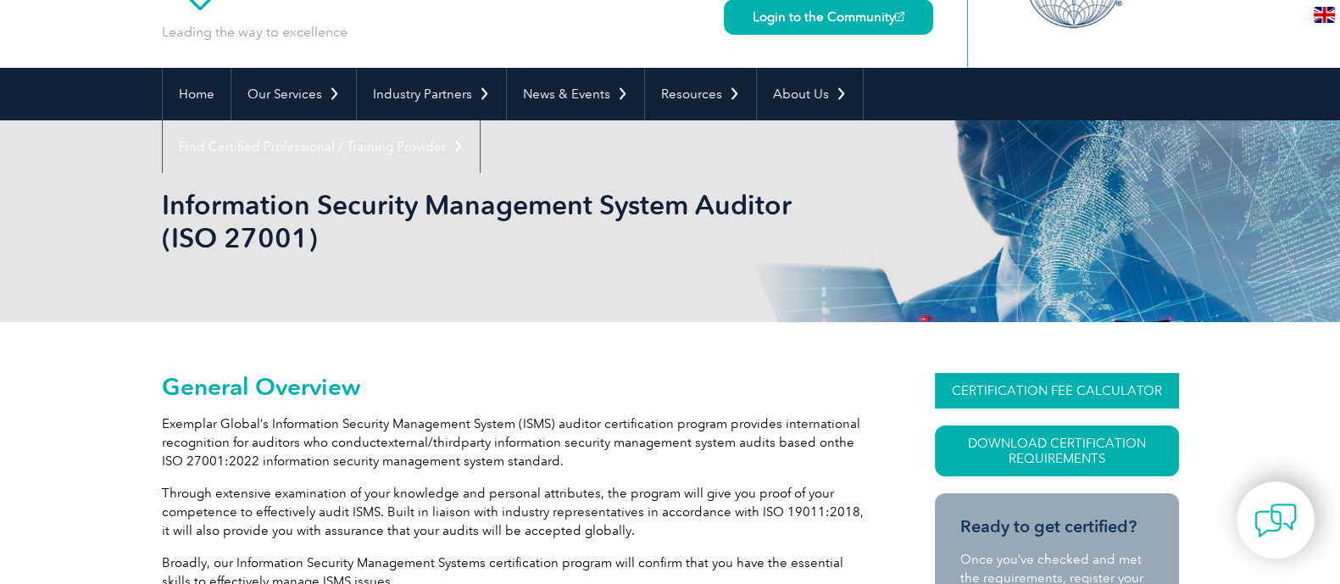
click at [1085, 384] on link "CERTIFICATION FEE CALCULATOR" at bounding box center [1057, 391] width 244 height 36
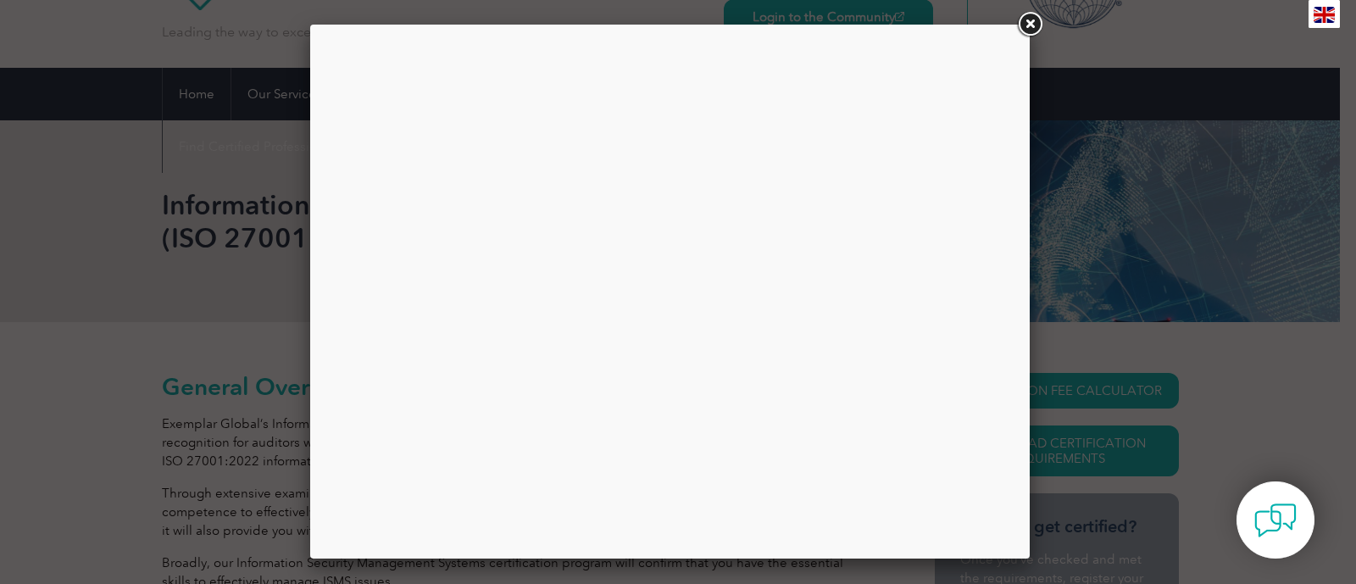
click at [1020, 24] on link at bounding box center [1030, 24] width 31 height 31
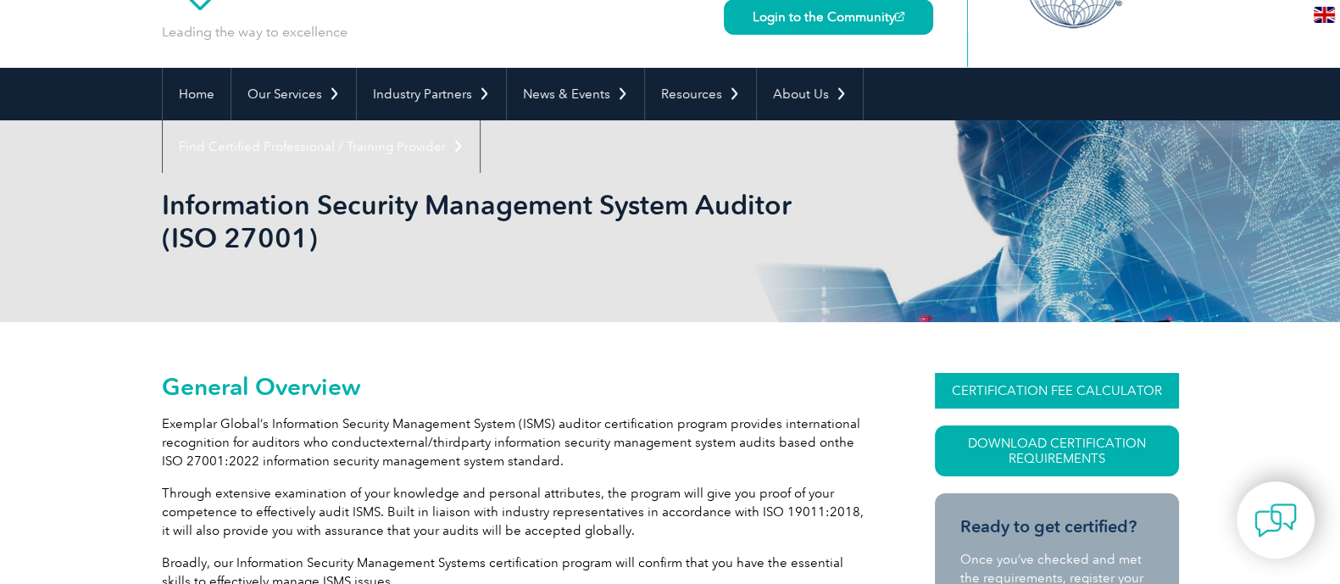
click at [1023, 396] on link "CERTIFICATION FEE CALCULATOR" at bounding box center [1057, 391] width 244 height 36
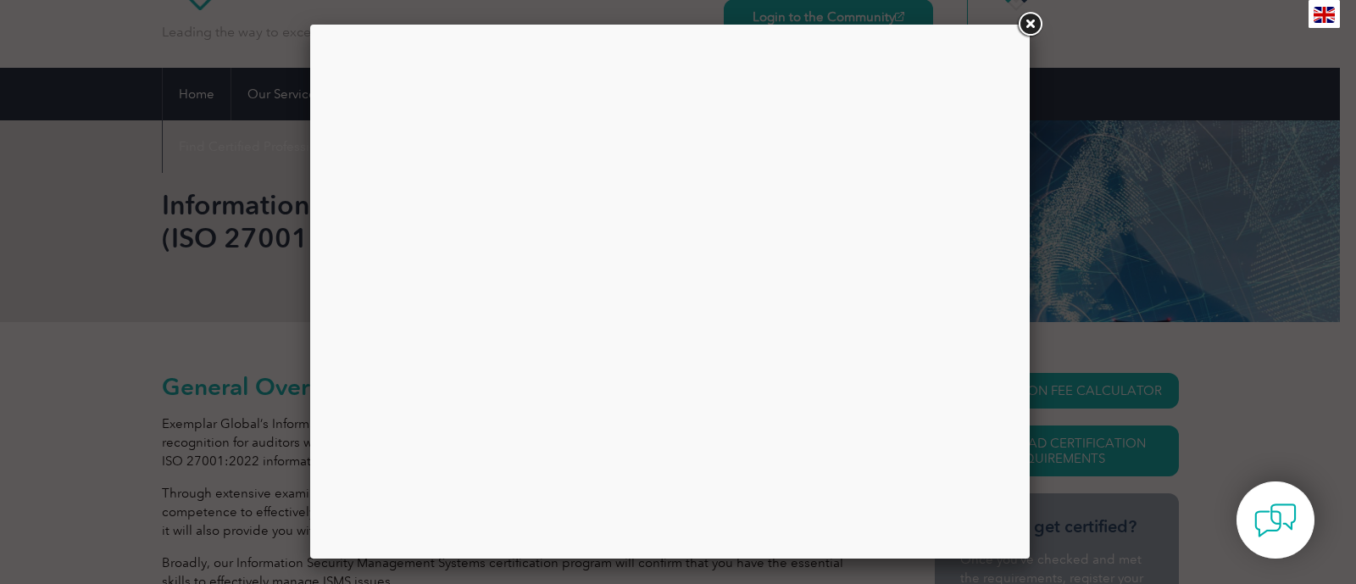
click at [1032, 23] on link at bounding box center [1030, 24] width 31 height 31
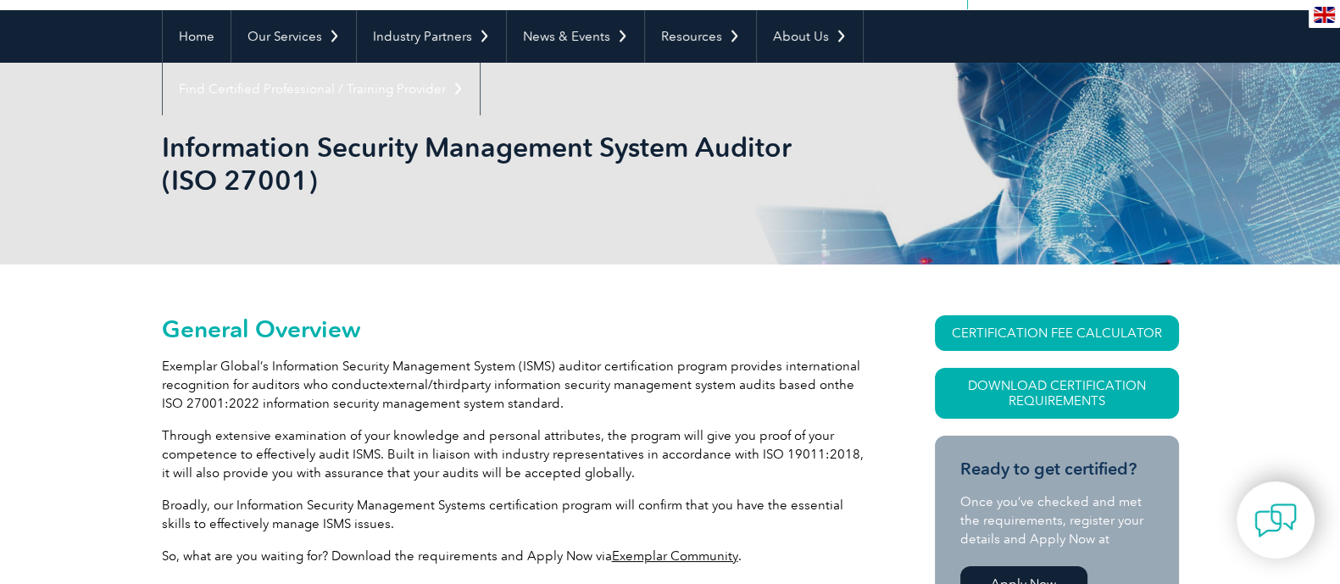
scroll to position [0, 0]
